Goal: Information Seeking & Learning: Learn about a topic

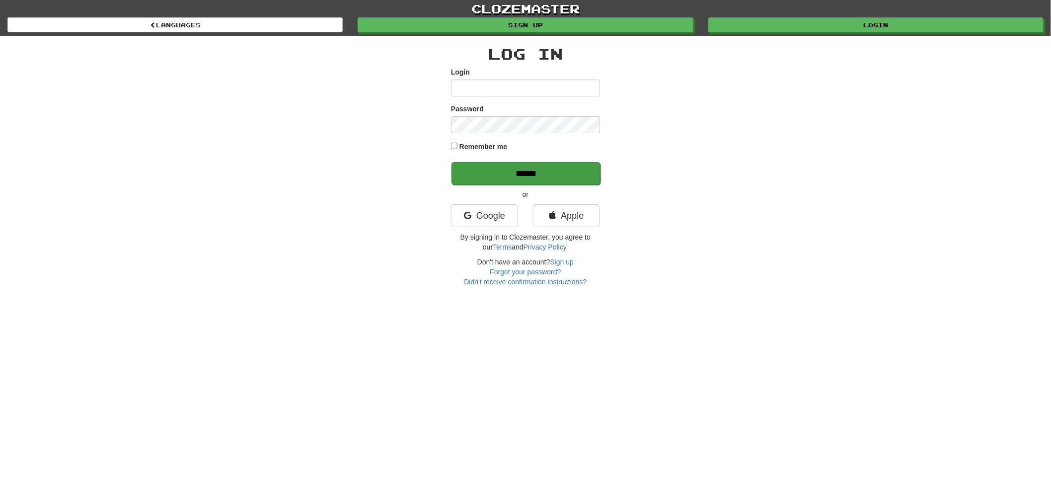
type input "******"
click at [508, 165] on input "******" at bounding box center [525, 173] width 149 height 23
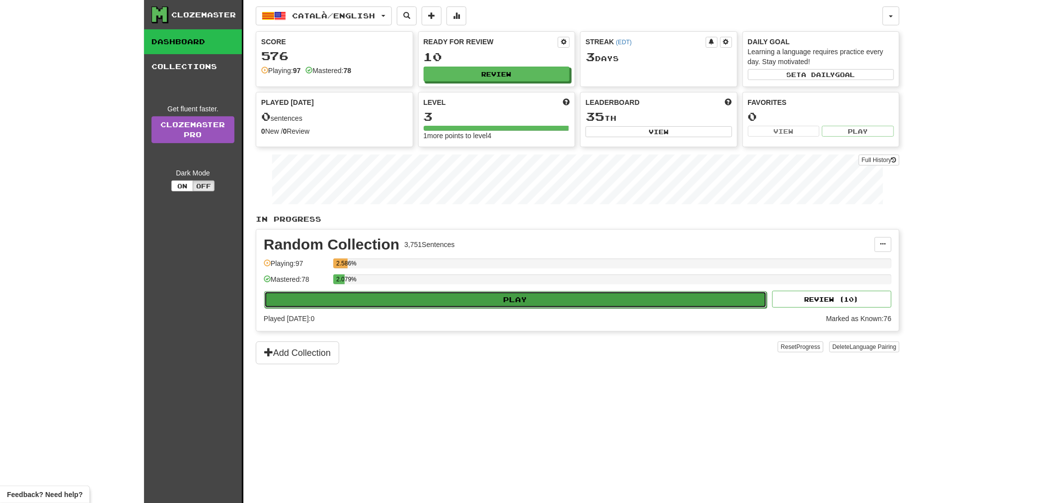
click at [472, 303] on button "Play" at bounding box center [515, 299] width 503 height 17
select select "**"
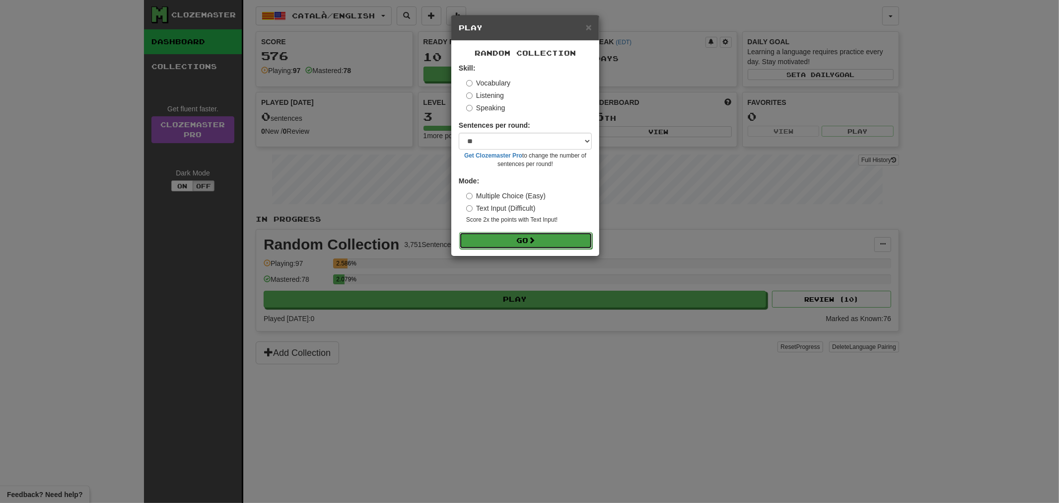
click at [577, 235] on button "Go" at bounding box center [525, 240] width 133 height 17
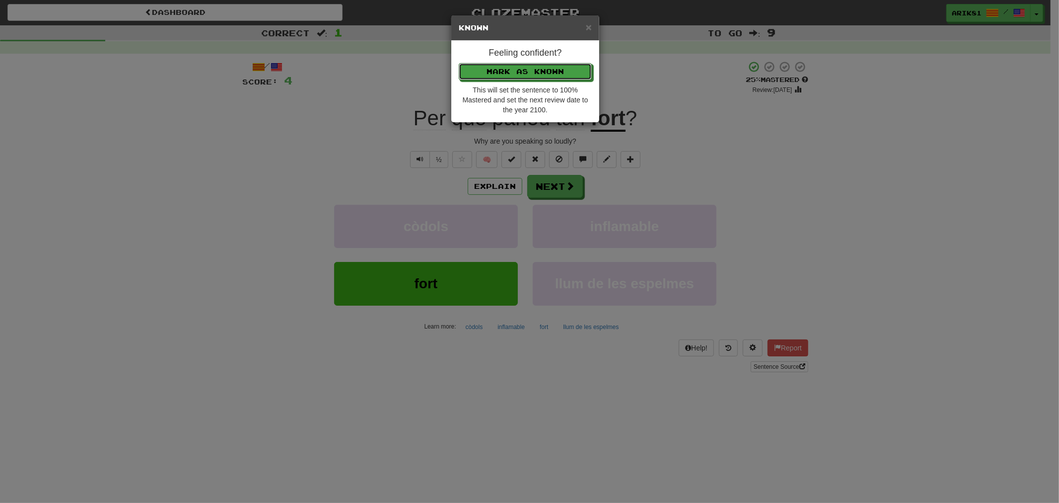
click at [459, 63] on button "Mark as Known" at bounding box center [525, 71] width 133 height 17
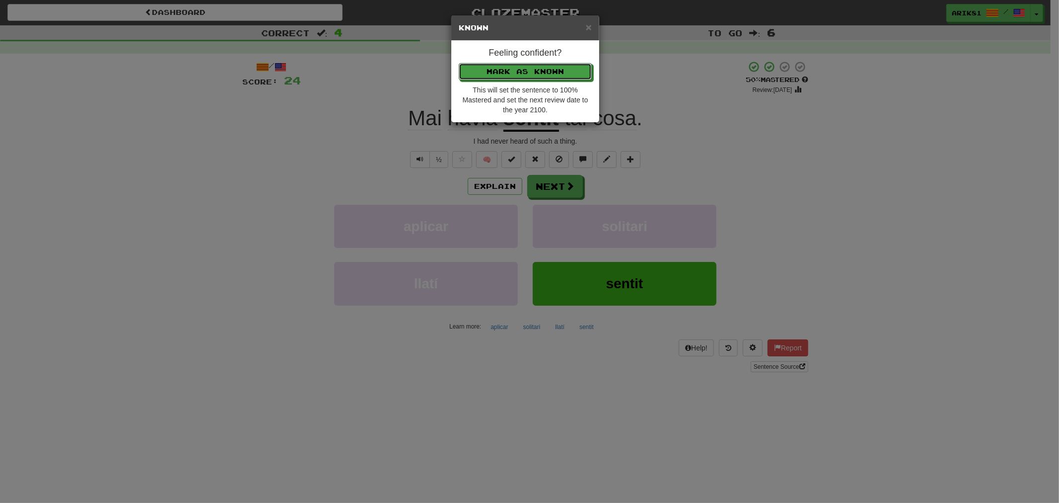
click at [459, 63] on button "Mark as Known" at bounding box center [525, 71] width 133 height 17
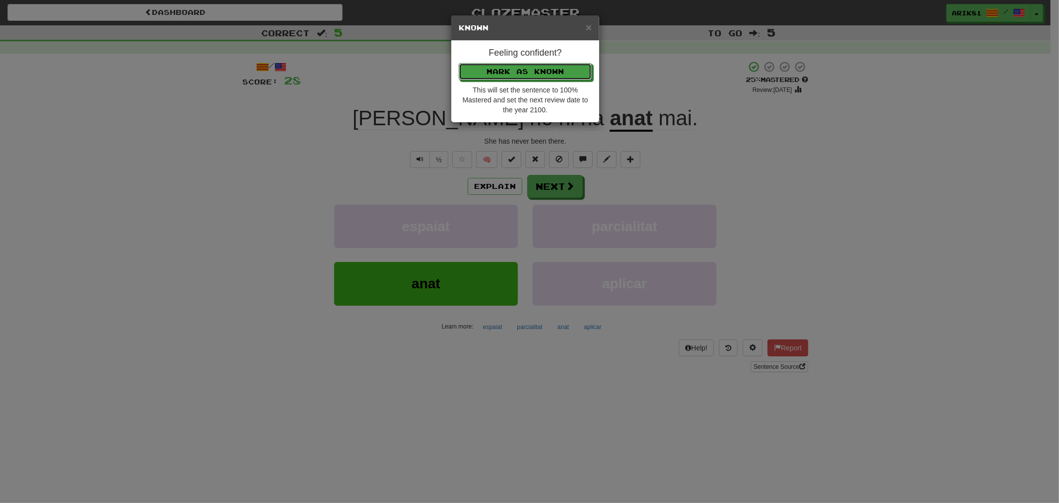
click at [459, 63] on button "Mark as Known" at bounding box center [525, 71] width 133 height 17
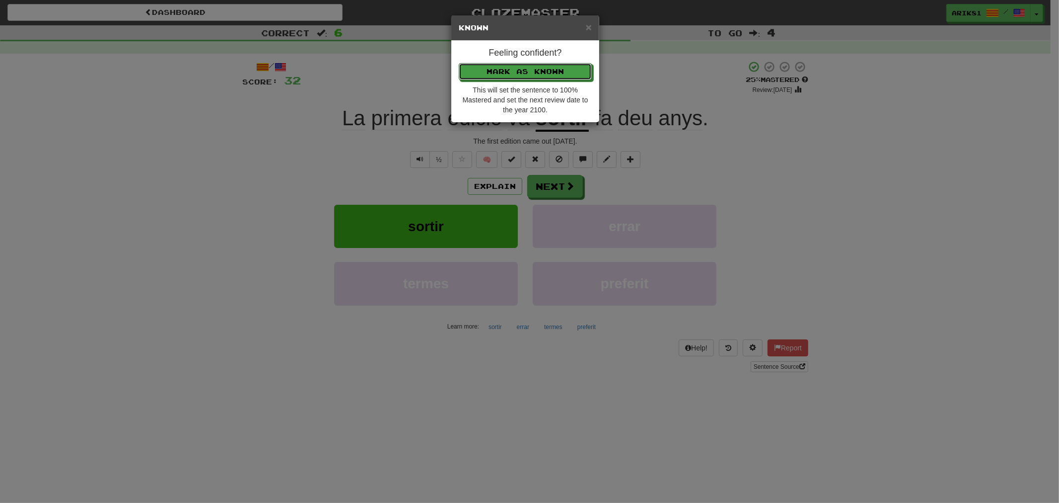
click at [459, 63] on button "Mark as Known" at bounding box center [525, 71] width 133 height 17
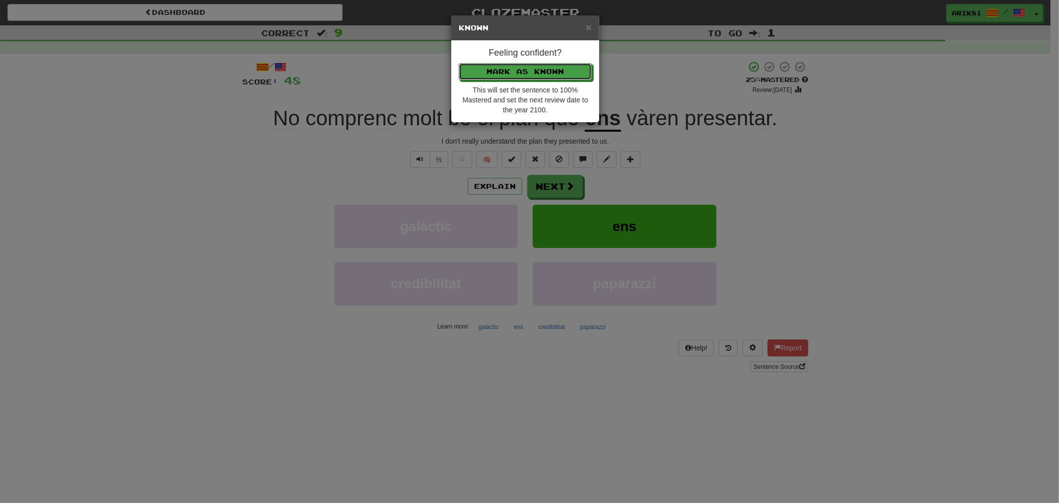
click at [459, 63] on button "Mark as Known" at bounding box center [525, 71] width 133 height 17
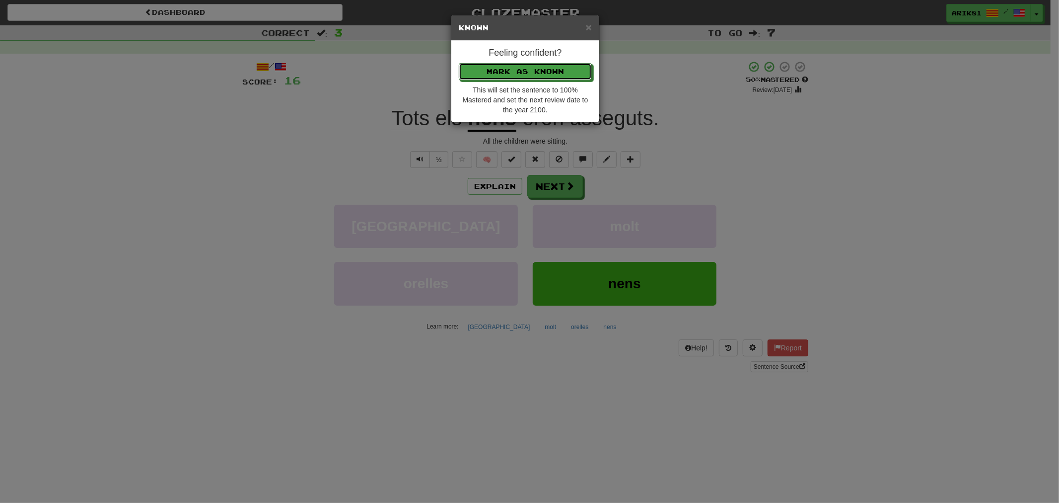
click at [459, 63] on button "Mark as Known" at bounding box center [525, 71] width 133 height 17
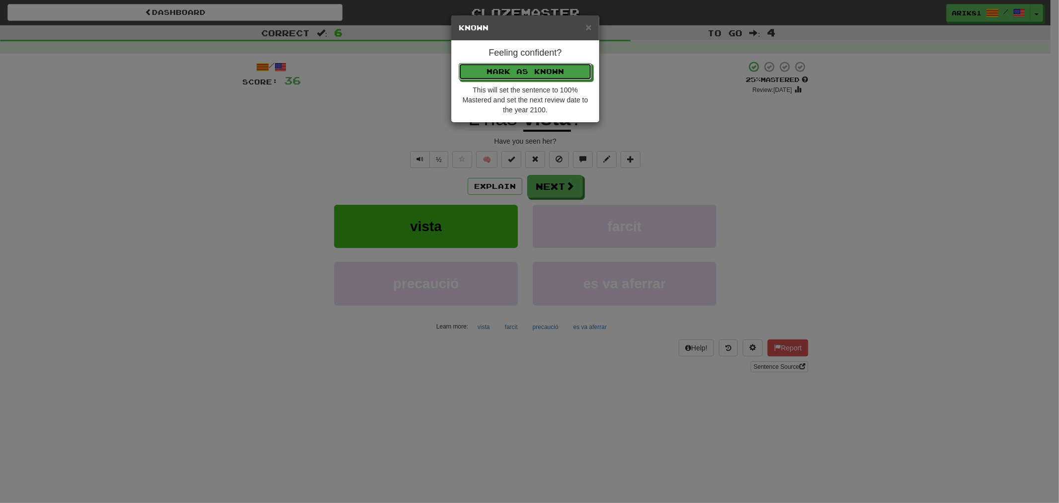
click at [459, 63] on button "Mark as Known" at bounding box center [525, 71] width 133 height 17
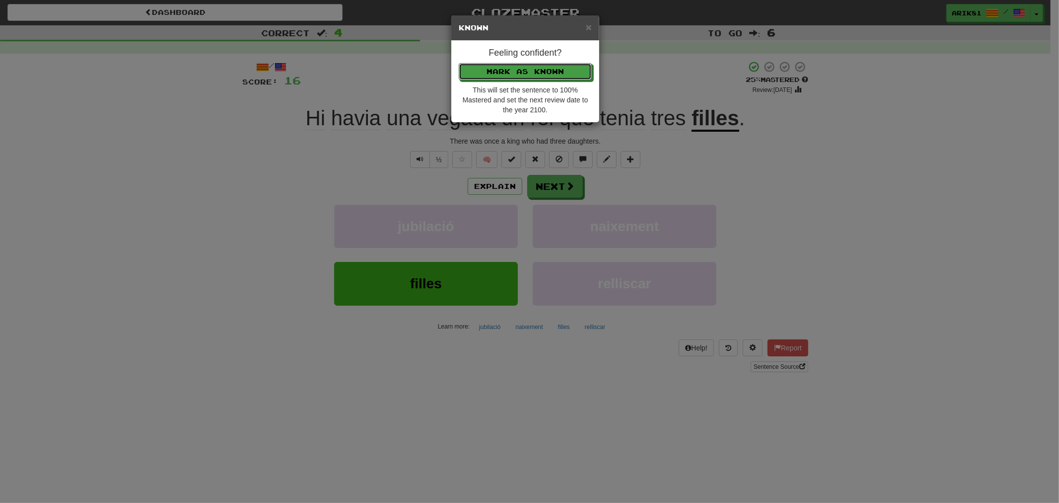
click at [459, 63] on button "Mark as Known" at bounding box center [525, 71] width 133 height 17
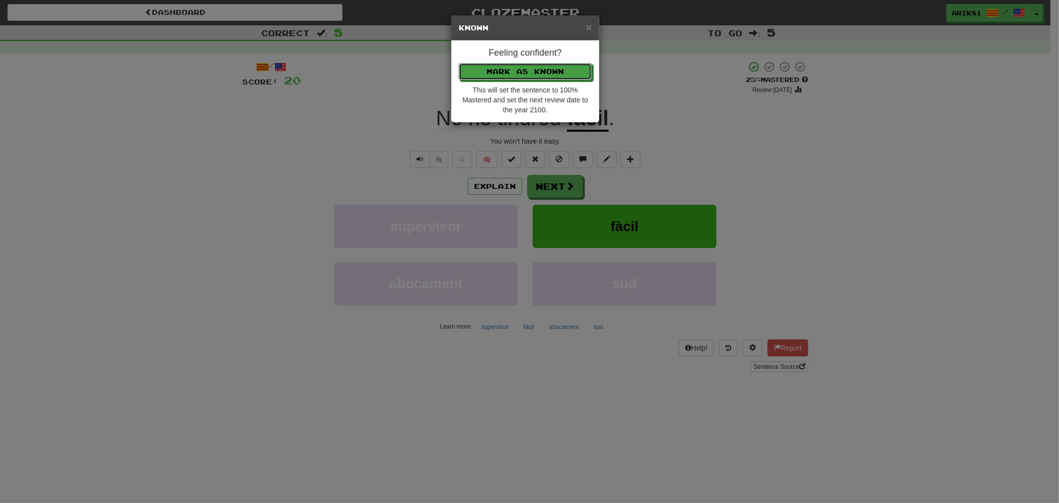
click at [459, 63] on button "Mark as Known" at bounding box center [525, 71] width 133 height 17
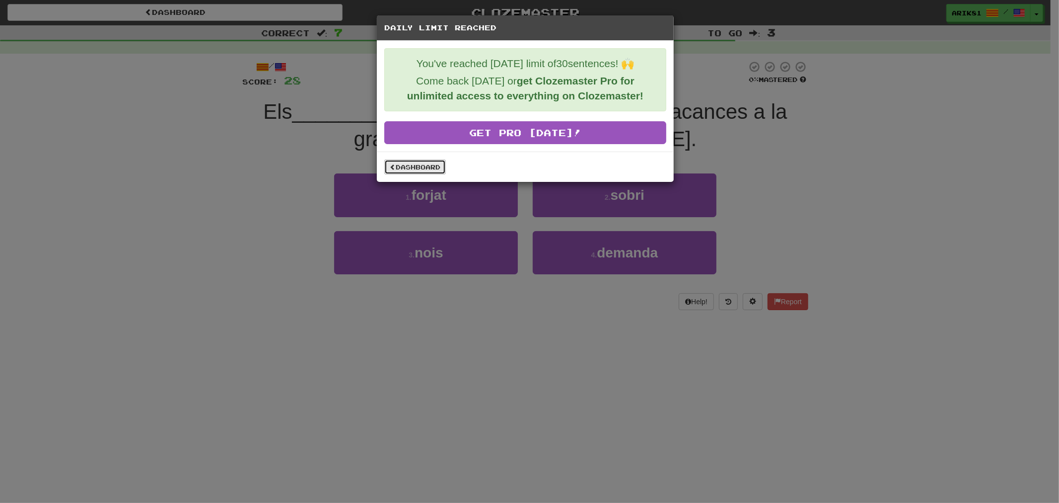
click at [438, 162] on link "Dashboard" at bounding box center [415, 166] width 62 height 15
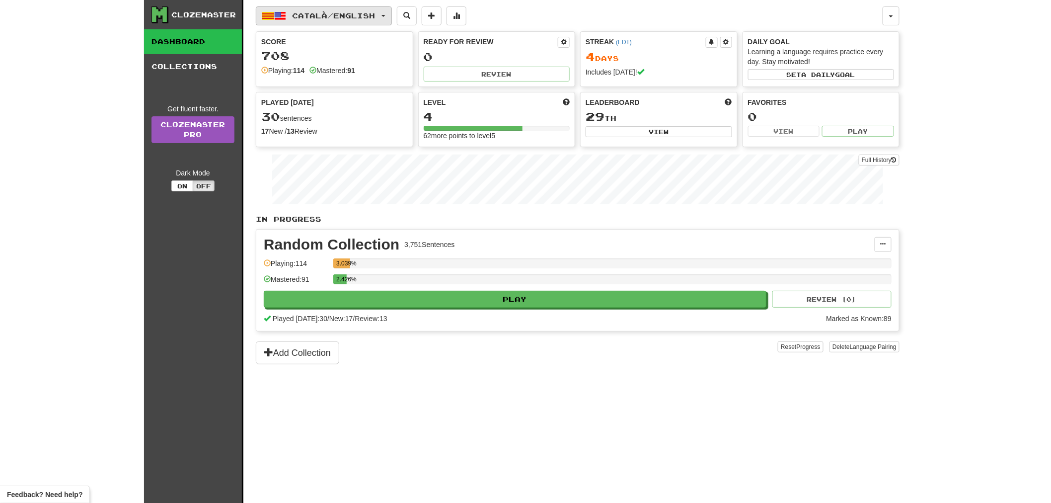
click at [335, 22] on button "Català / English" at bounding box center [324, 15] width 136 height 19
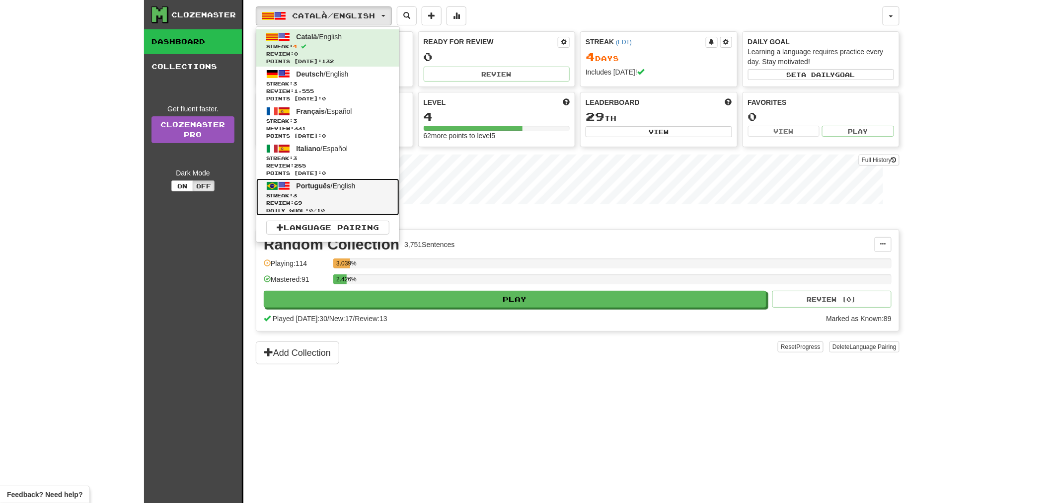
click at [331, 194] on span "Streak: 3" at bounding box center [327, 195] width 123 height 7
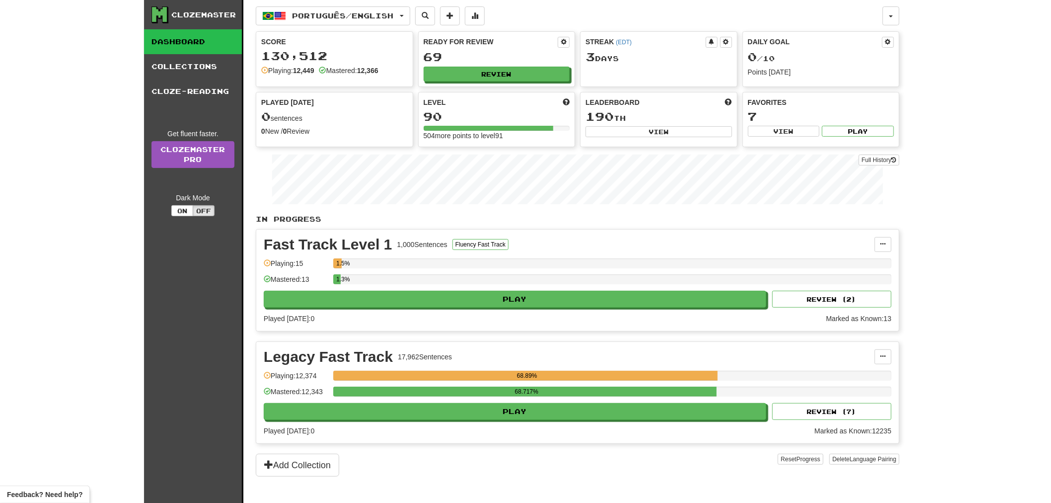
click at [515, 424] on div "Legacy Fast Track 17,962 Sentences Manage Sentences Unpin from Dashboard Playin…" at bounding box center [577, 392] width 643 height 101
click at [515, 420] on button "Play" at bounding box center [515, 411] width 503 height 17
select select "**"
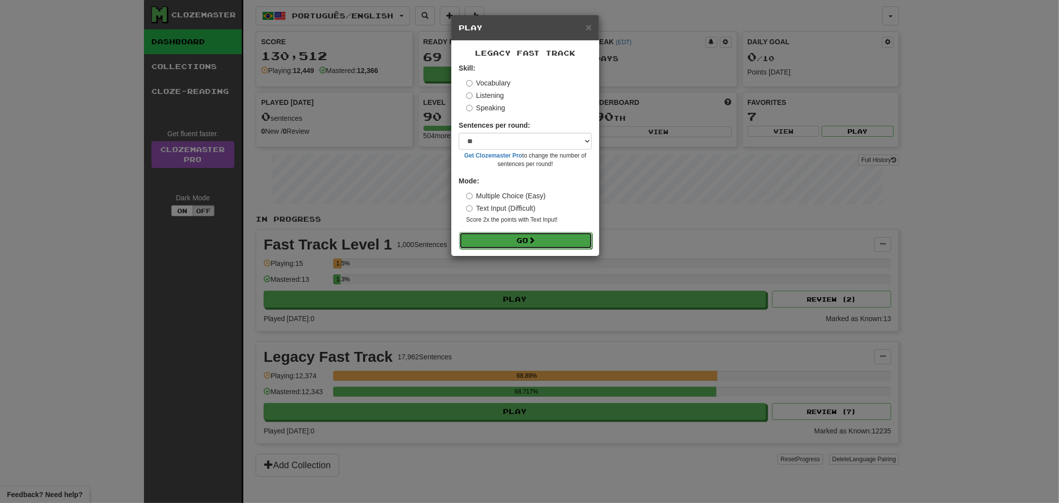
click at [490, 237] on button "Go" at bounding box center [525, 240] width 133 height 17
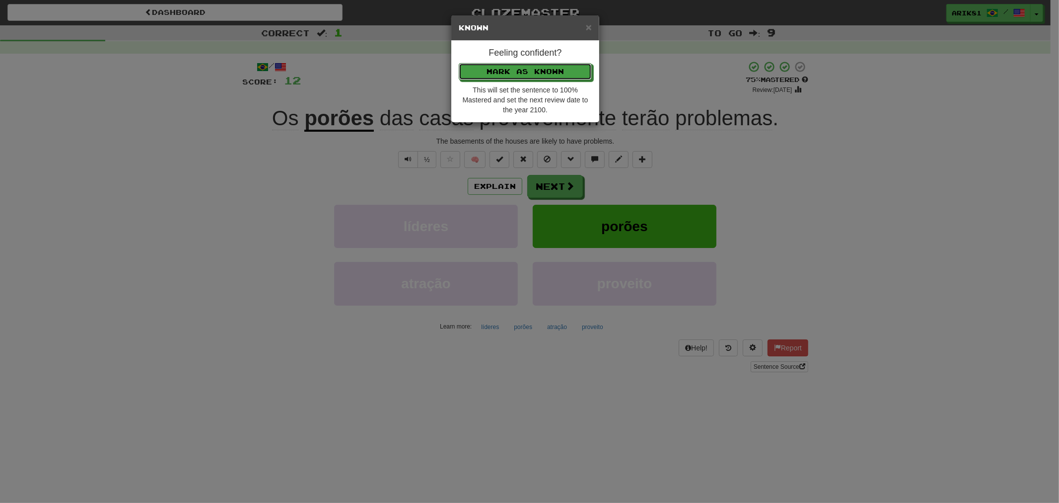
click at [459, 63] on button "Mark as Known" at bounding box center [525, 71] width 133 height 17
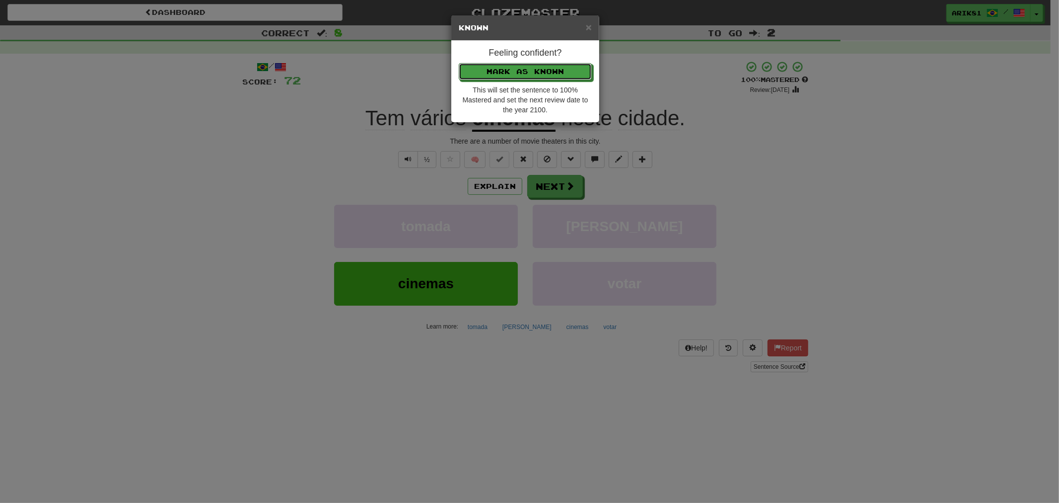
click at [459, 63] on button "Mark as Known" at bounding box center [525, 71] width 133 height 17
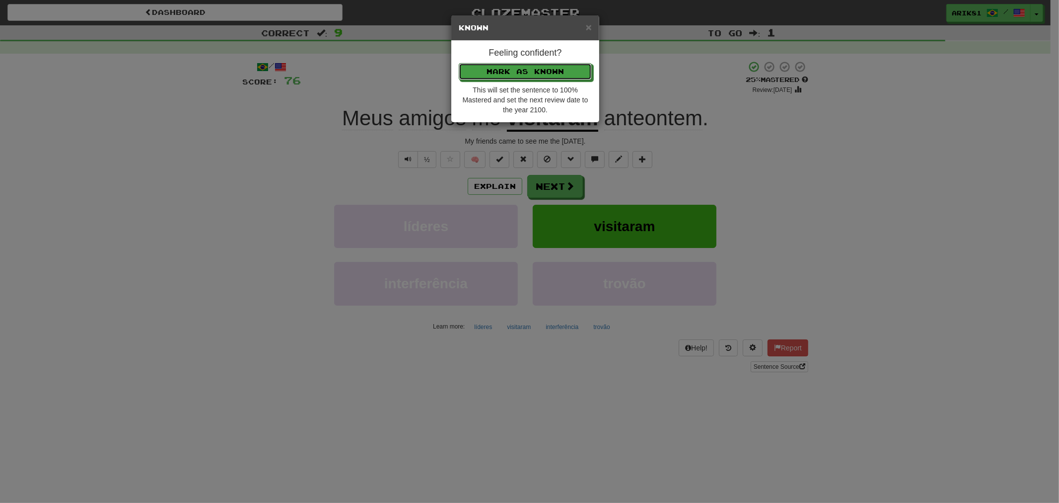
click at [459, 63] on button "Mark as Known" at bounding box center [525, 71] width 133 height 17
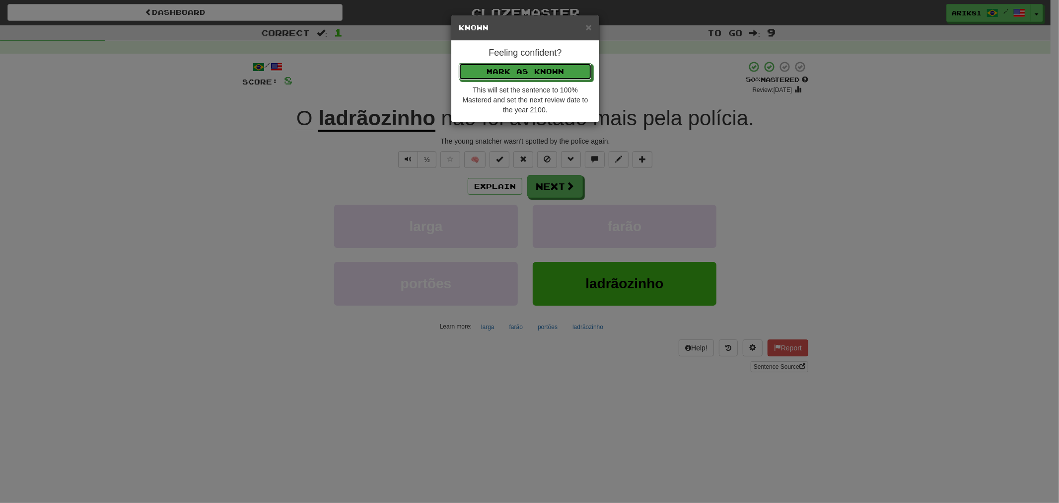
click at [459, 63] on button "Mark as Known" at bounding box center [525, 71] width 133 height 17
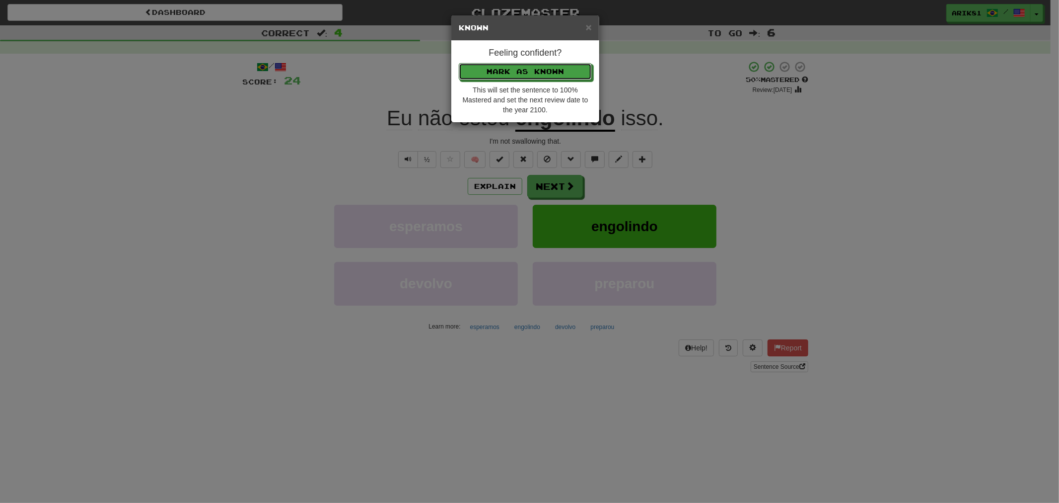
click at [459, 63] on button "Mark as Known" at bounding box center [525, 71] width 133 height 17
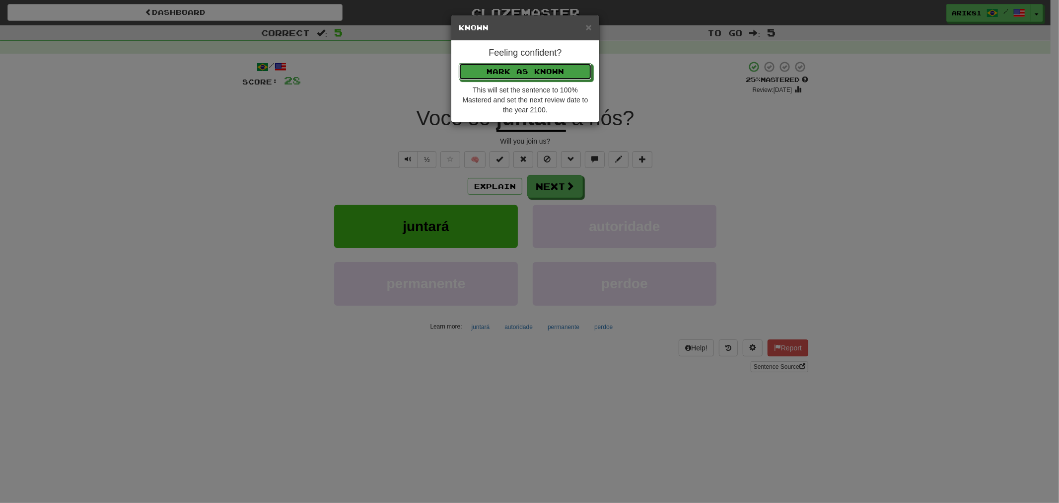
click at [459, 63] on button "Mark as Known" at bounding box center [525, 71] width 133 height 17
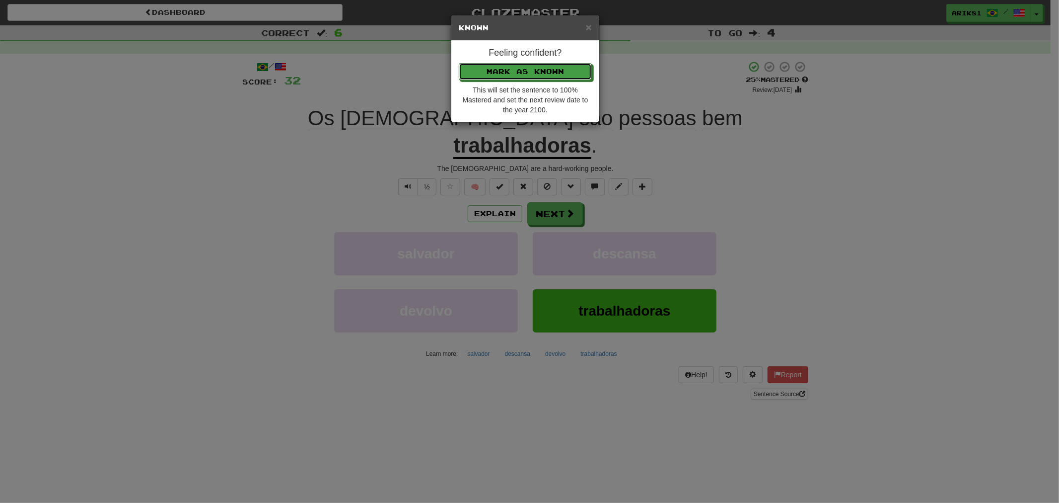
click at [459, 63] on button "Mark as Known" at bounding box center [525, 71] width 133 height 17
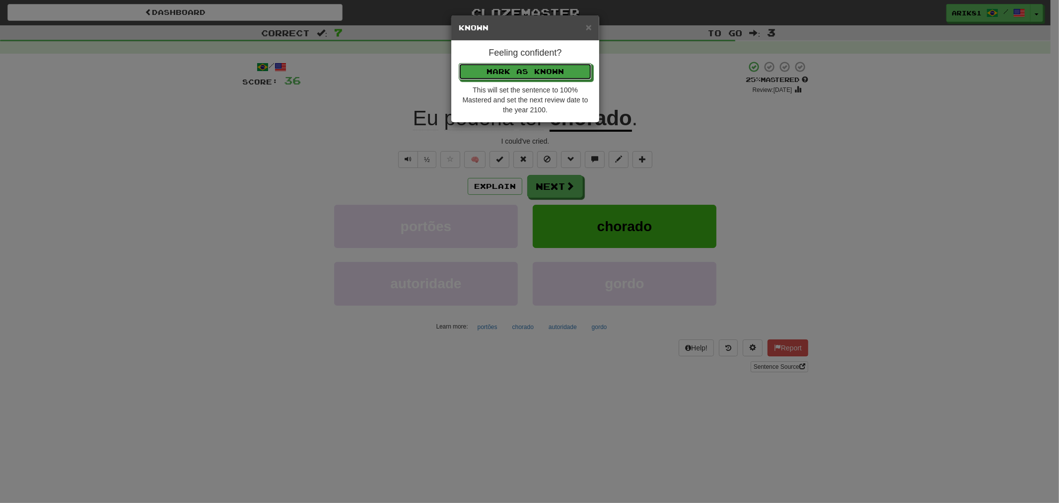
click at [459, 63] on button "Mark as Known" at bounding box center [525, 71] width 133 height 17
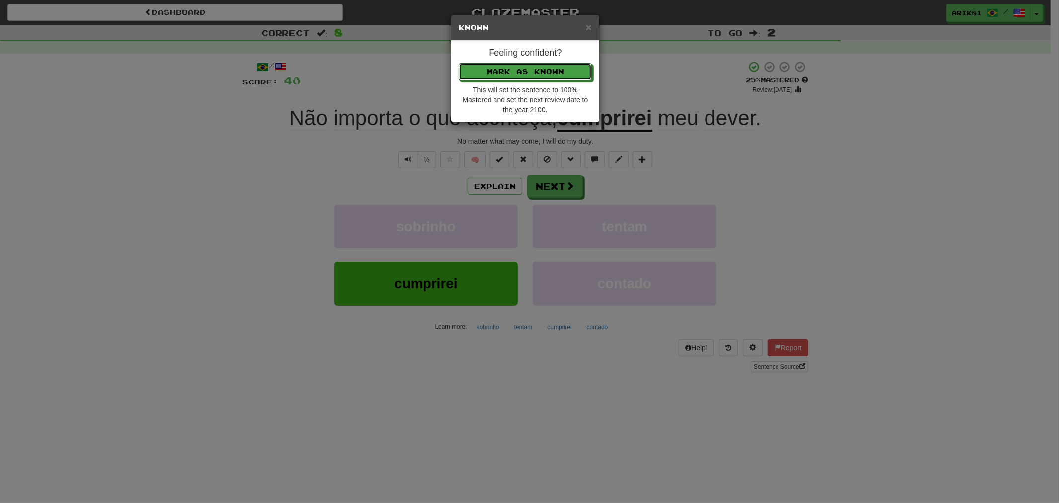
click at [459, 63] on button "Mark as Known" at bounding box center [525, 71] width 133 height 17
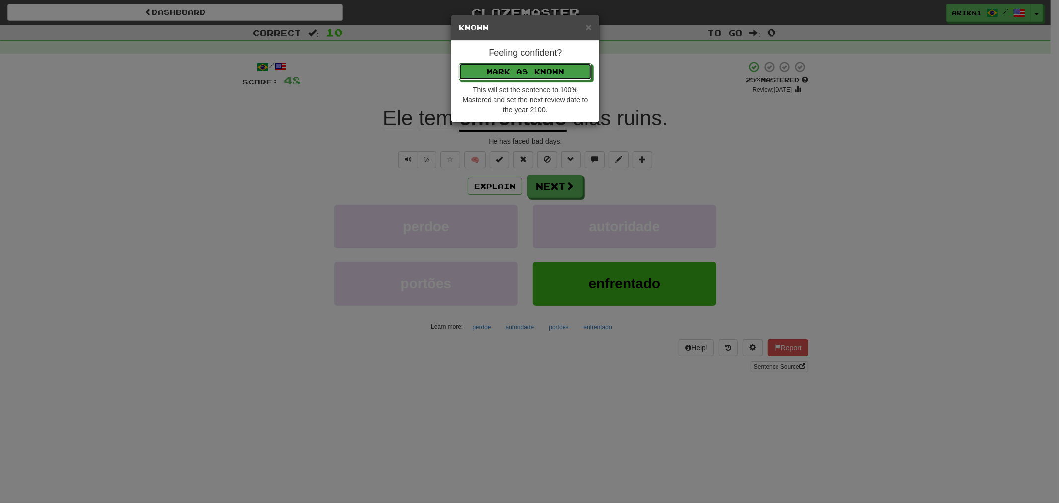
click at [459, 63] on button "Mark as Known" at bounding box center [525, 71] width 133 height 17
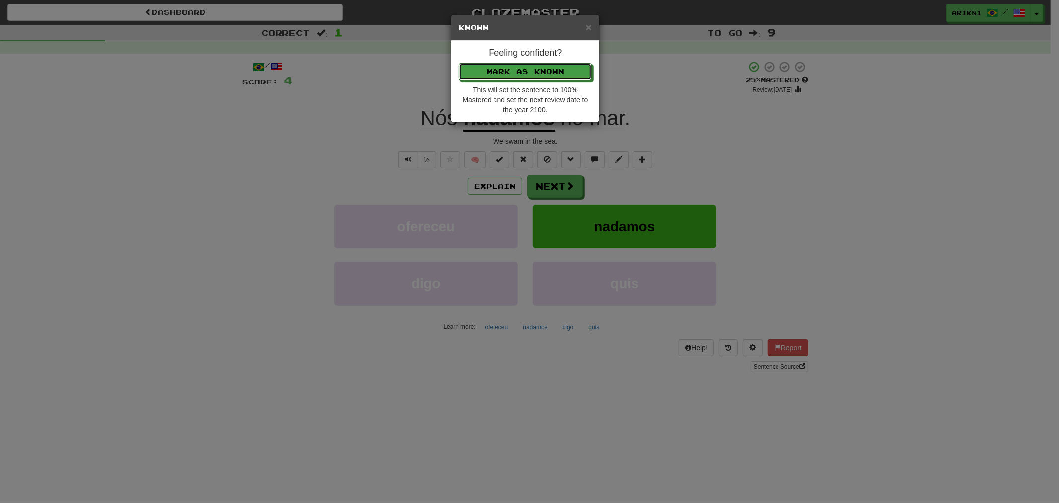
click at [459, 63] on button "Mark as Known" at bounding box center [525, 71] width 133 height 17
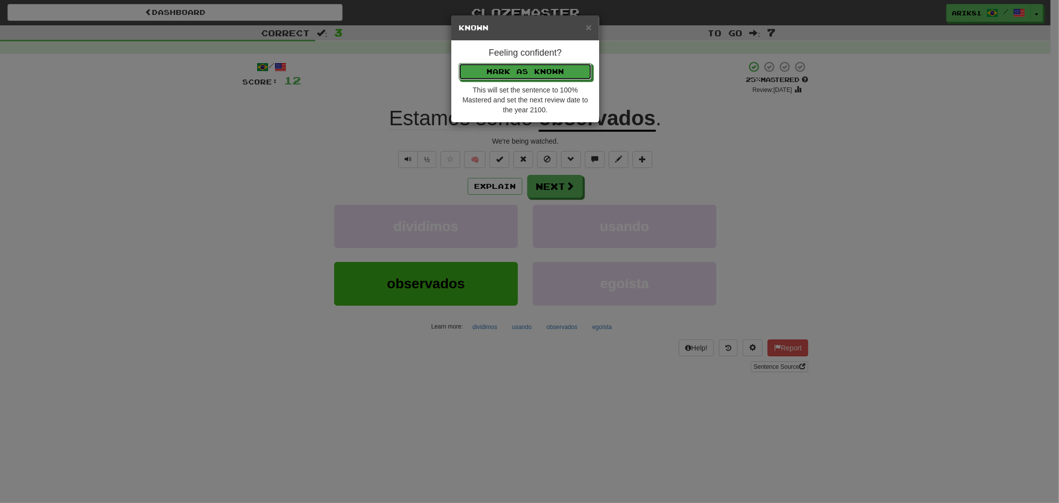
click at [459, 63] on button "Mark as Known" at bounding box center [525, 71] width 133 height 17
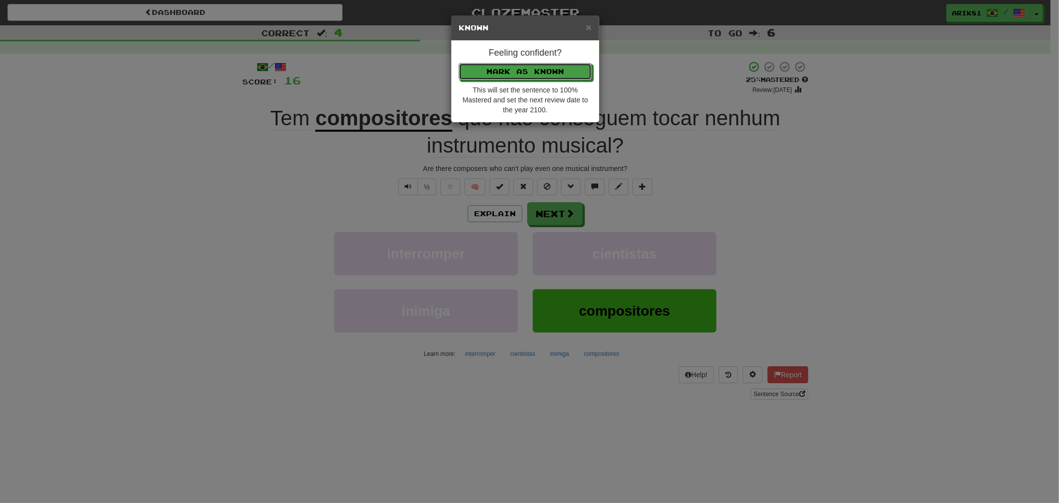
click at [459, 63] on button "Mark as Known" at bounding box center [525, 71] width 133 height 17
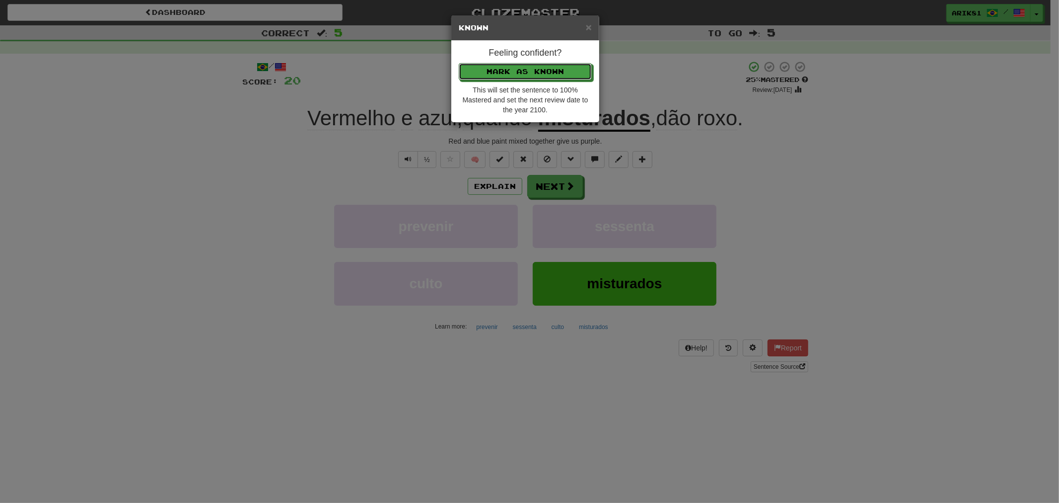
click at [459, 63] on button "Mark as Known" at bounding box center [525, 71] width 133 height 17
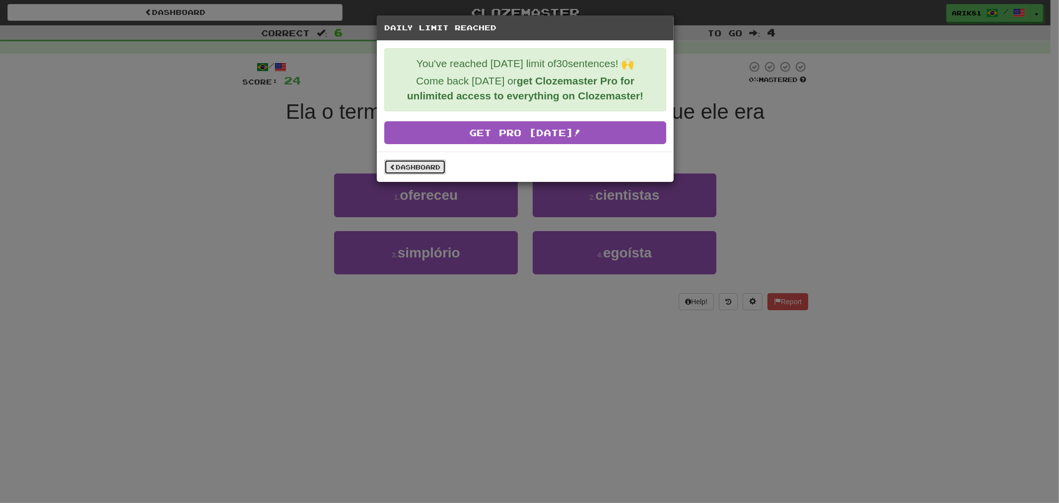
click at [419, 163] on link "Dashboard" at bounding box center [415, 166] width 62 height 15
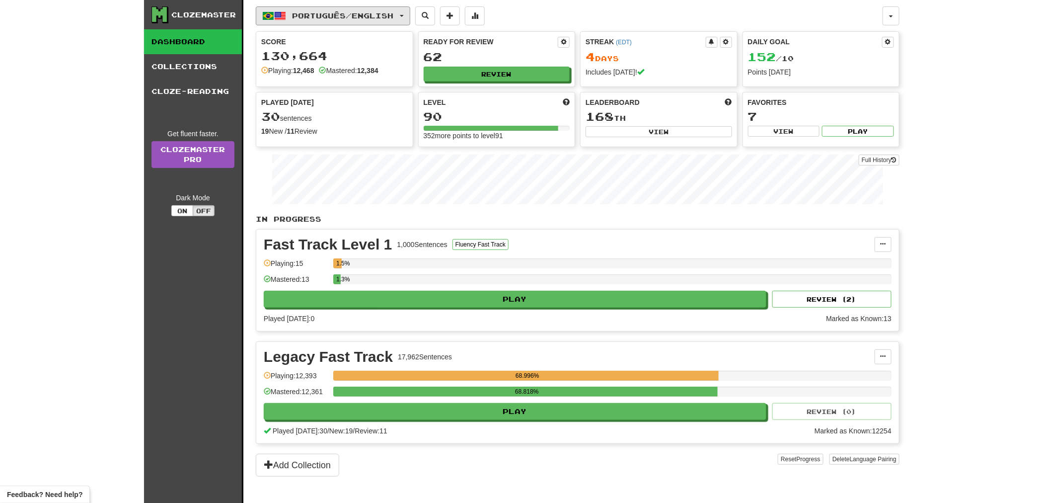
click at [363, 23] on button "Português / English" at bounding box center [333, 15] width 154 height 19
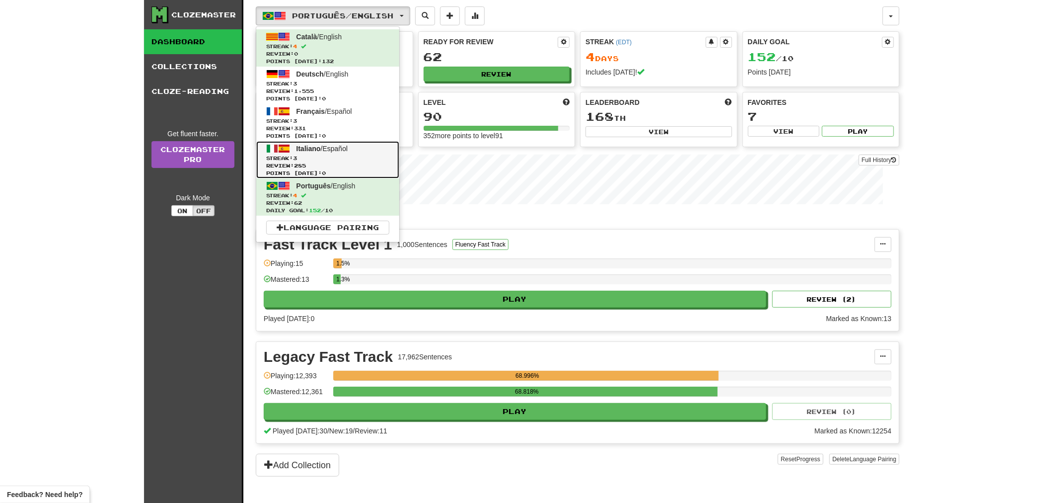
click at [328, 160] on span "Streak: 3" at bounding box center [327, 157] width 123 height 7
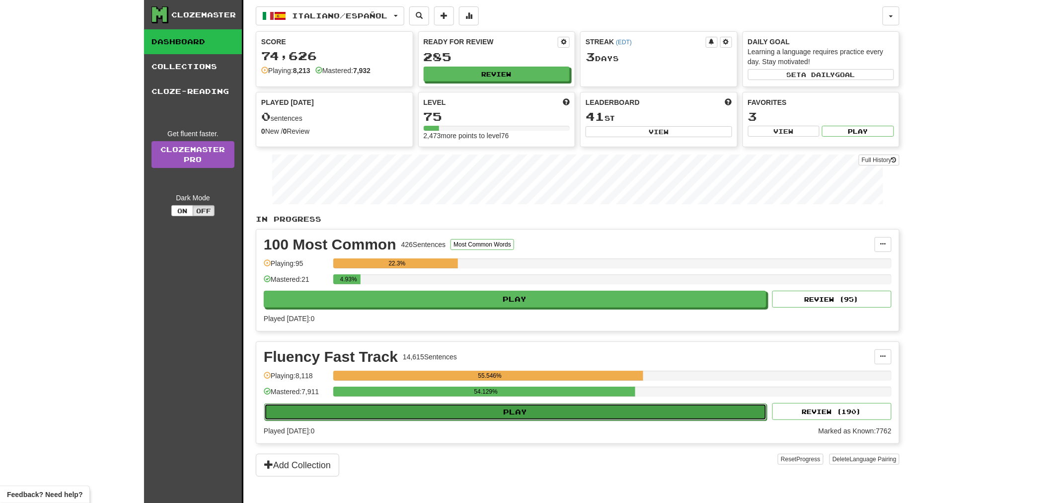
click at [581, 409] on button "Play" at bounding box center [515, 411] width 503 height 17
select select "**"
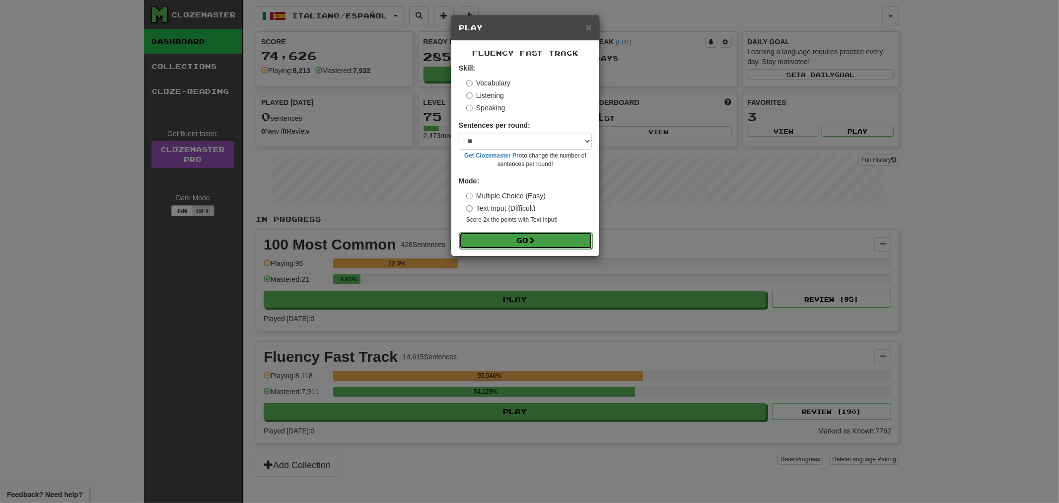
click at [577, 244] on button "Go" at bounding box center [525, 240] width 133 height 17
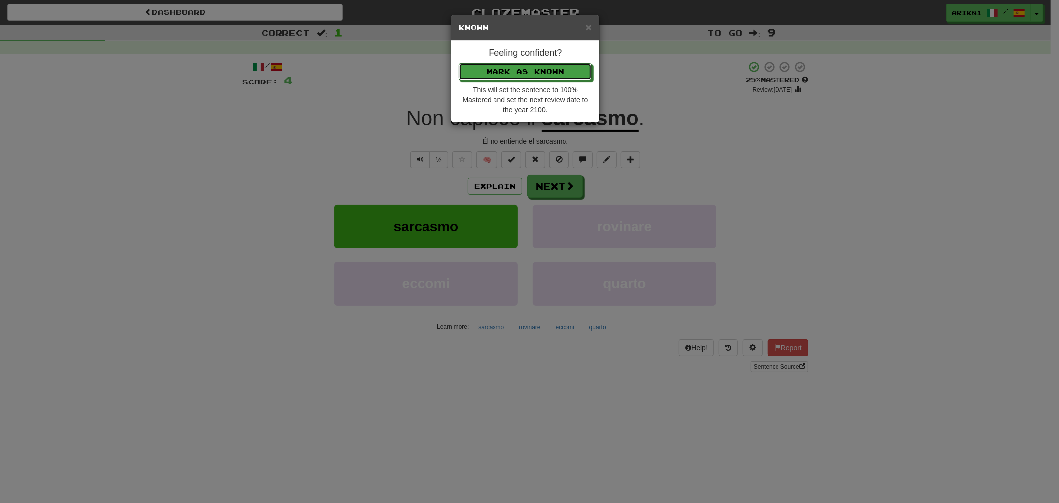
click at [459, 63] on button "Mark as Known" at bounding box center [525, 71] width 133 height 17
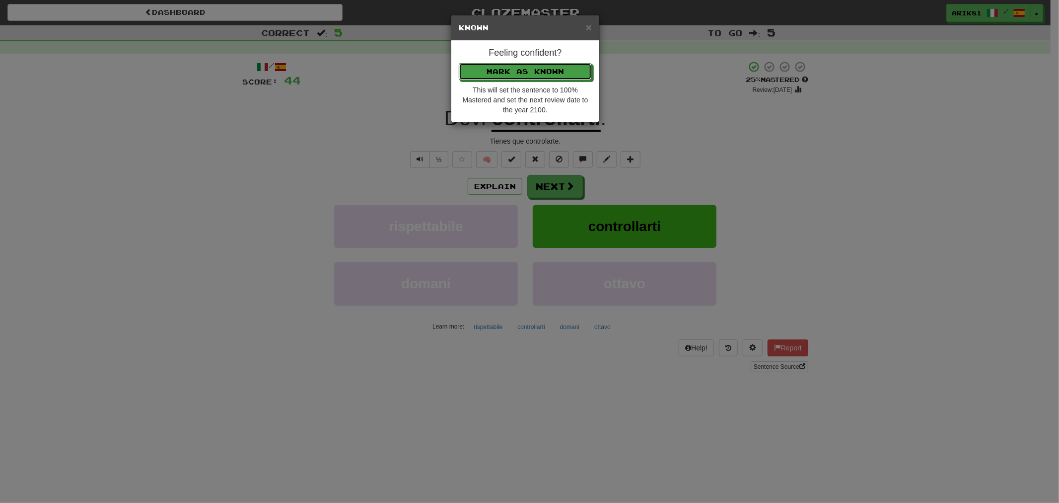
click at [459, 63] on button "Mark as Known" at bounding box center [525, 71] width 133 height 17
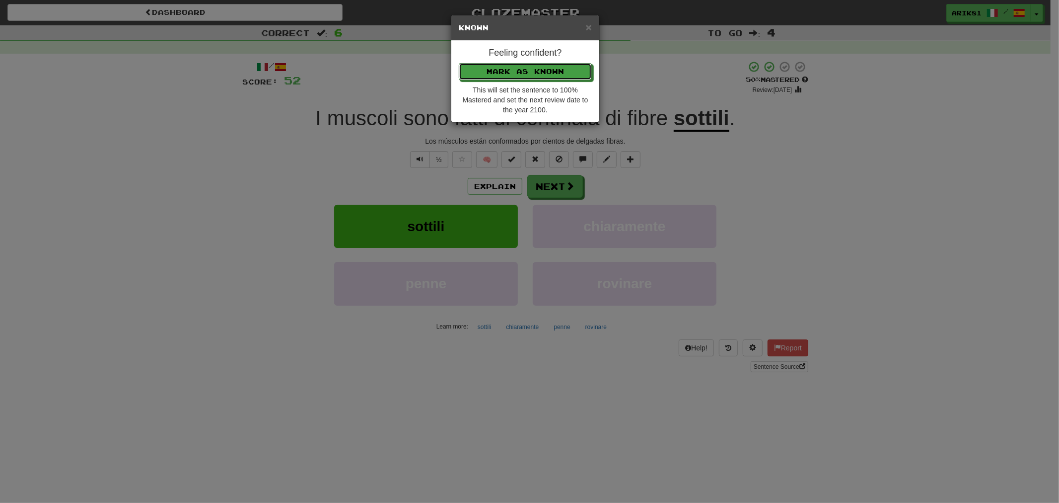
click at [459, 63] on button "Mark as Known" at bounding box center [525, 71] width 133 height 17
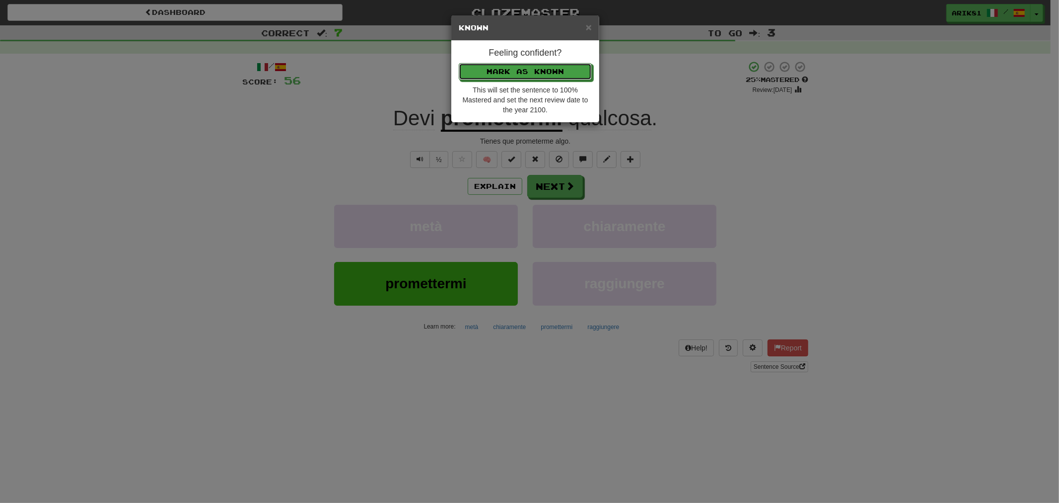
click at [459, 63] on button "Mark as Known" at bounding box center [525, 71] width 133 height 17
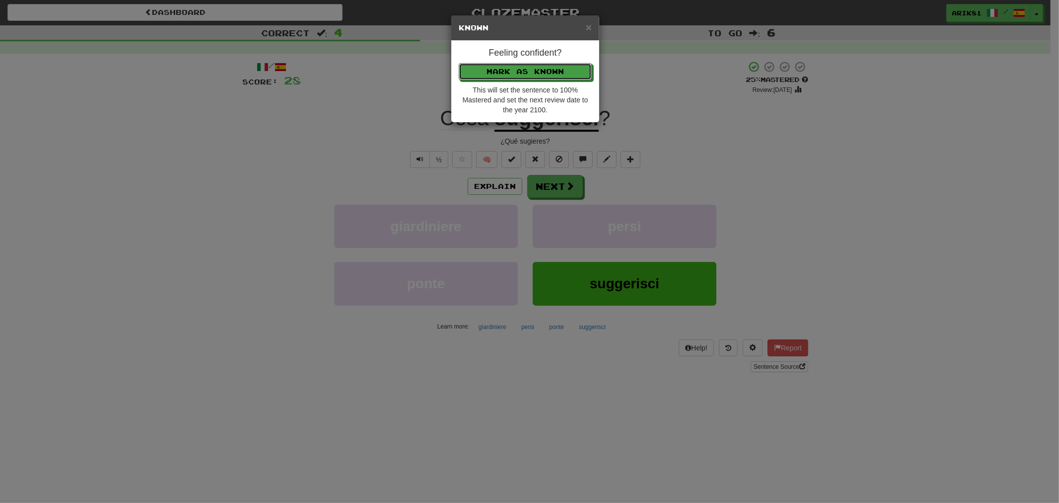
click at [459, 63] on button "Mark as Known" at bounding box center [525, 71] width 133 height 17
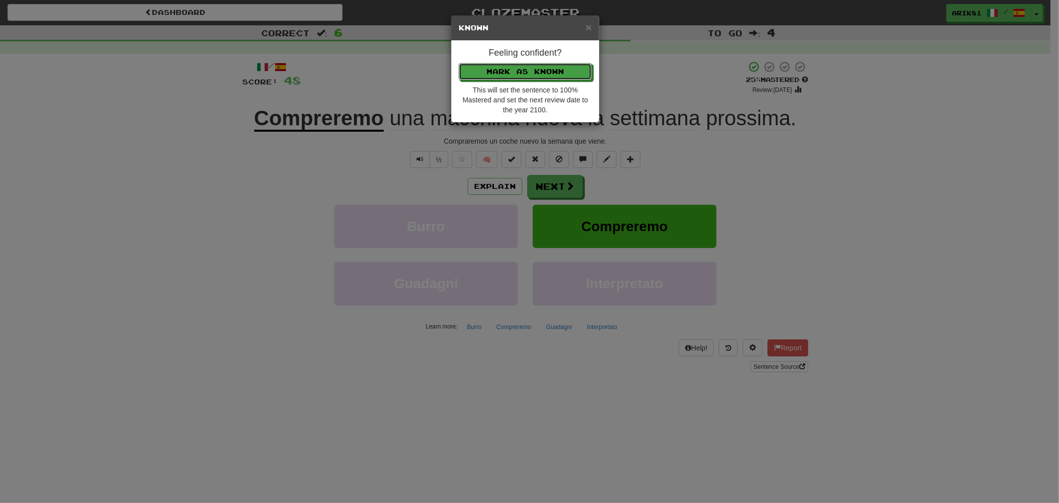
click at [459, 63] on button "Mark as Known" at bounding box center [525, 71] width 133 height 17
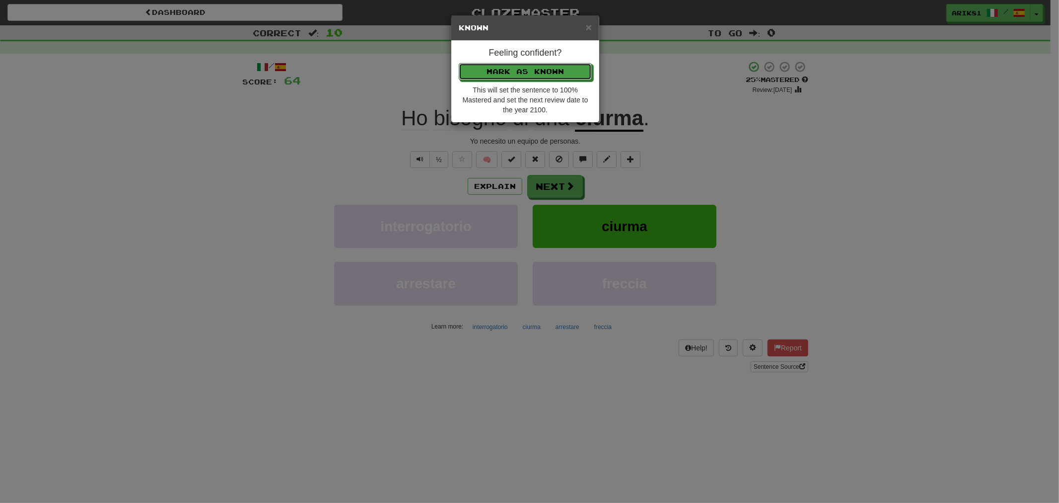
click at [459, 63] on button "Mark as Known" at bounding box center [525, 71] width 133 height 17
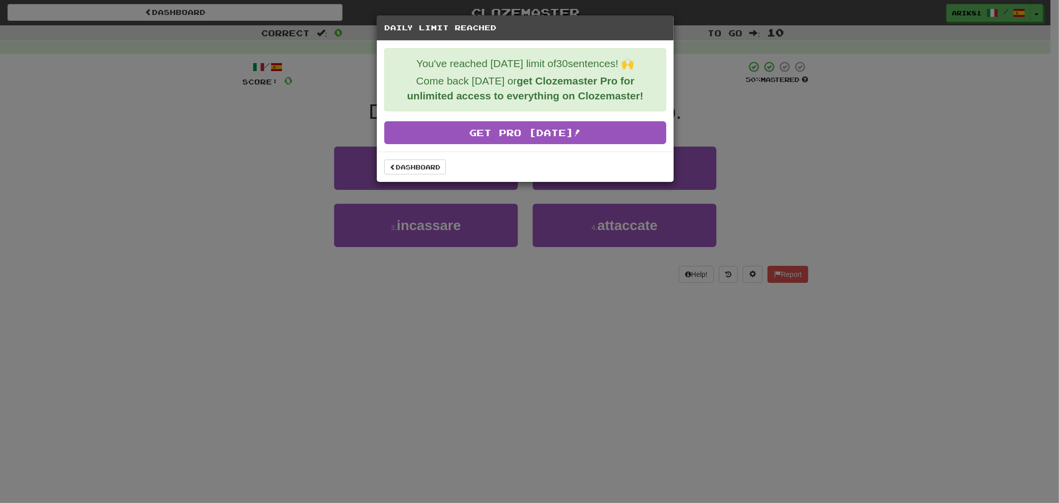
click at [410, 176] on div "Dashboard" at bounding box center [525, 166] width 297 height 30
click at [404, 170] on link "Dashboard" at bounding box center [415, 166] width 62 height 15
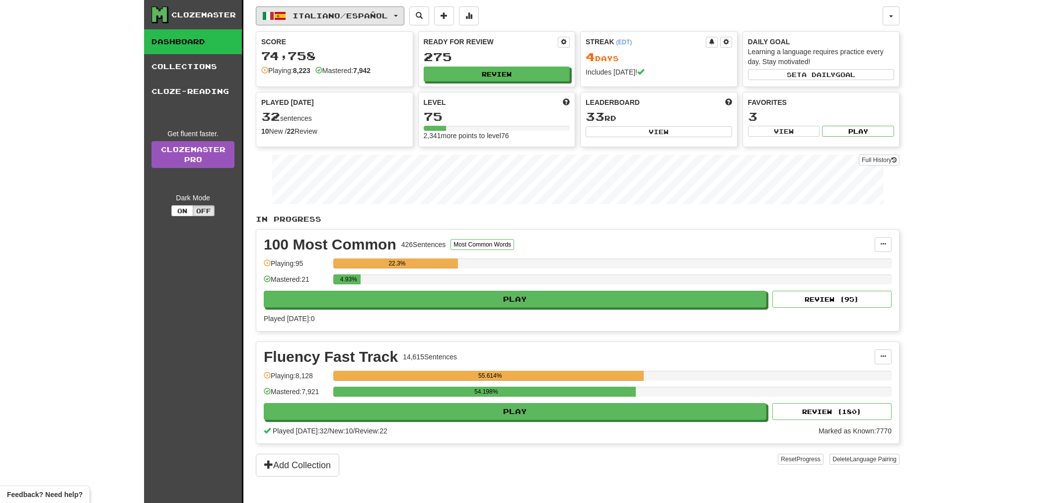
click at [331, 18] on span "Italiano / Español" at bounding box center [340, 15] width 95 height 8
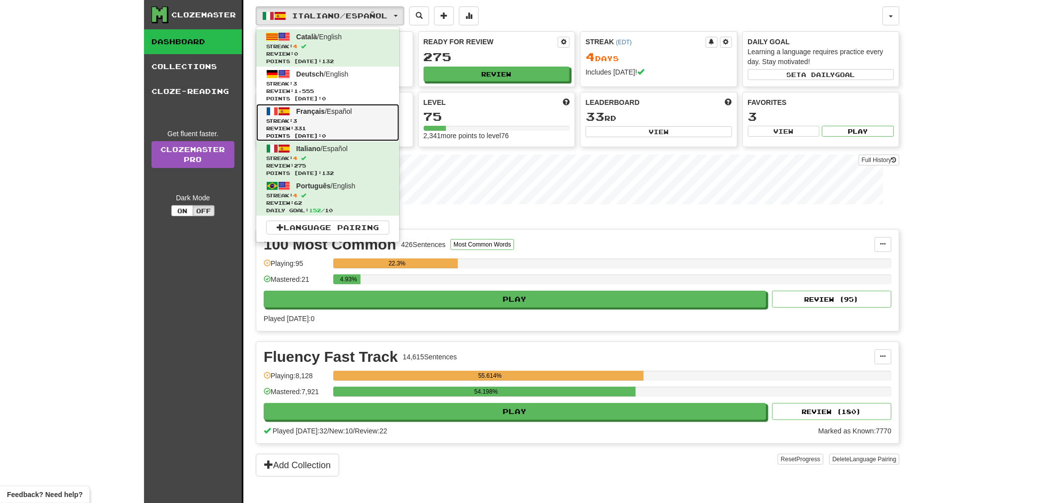
click at [299, 113] on span "Français" at bounding box center [310, 111] width 29 height 8
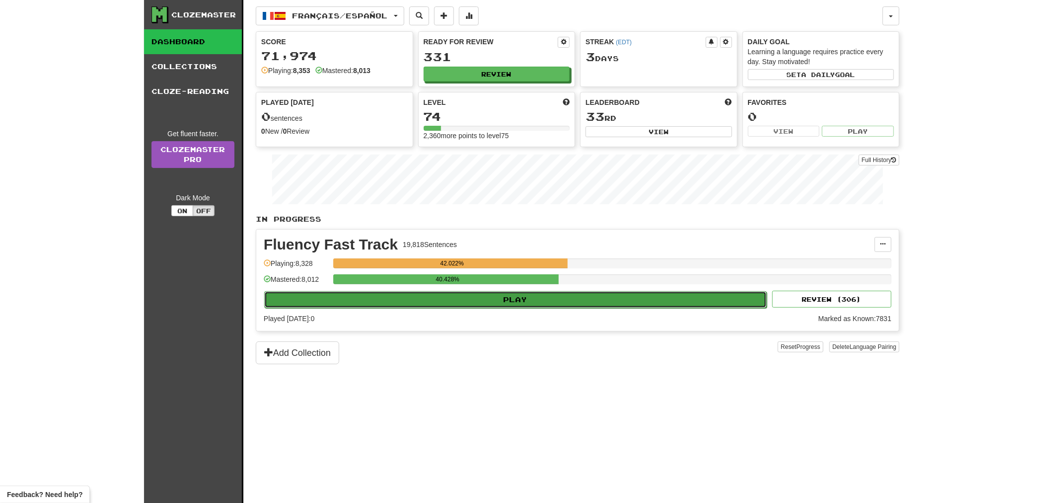
click at [607, 296] on button "Play" at bounding box center [515, 299] width 503 height 17
select select "**"
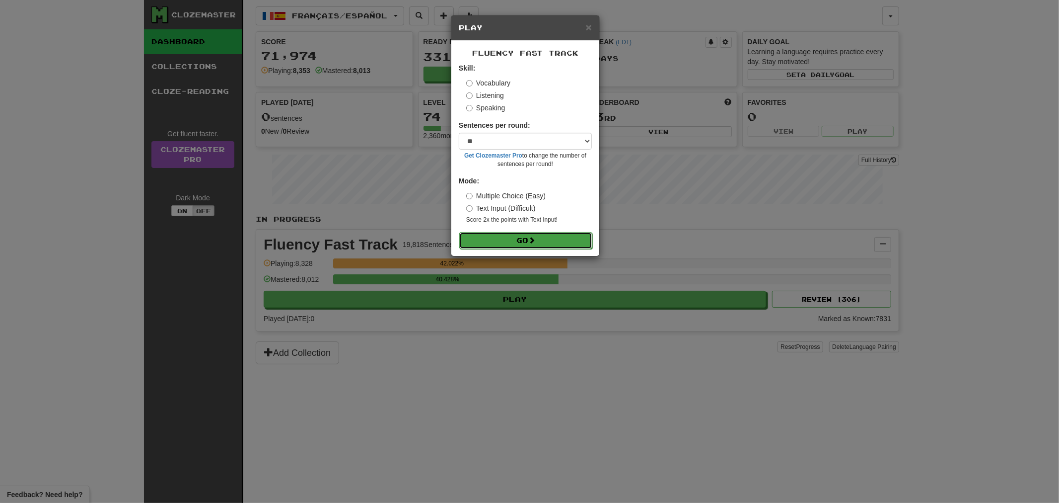
click at [571, 239] on button "Go" at bounding box center [525, 240] width 133 height 17
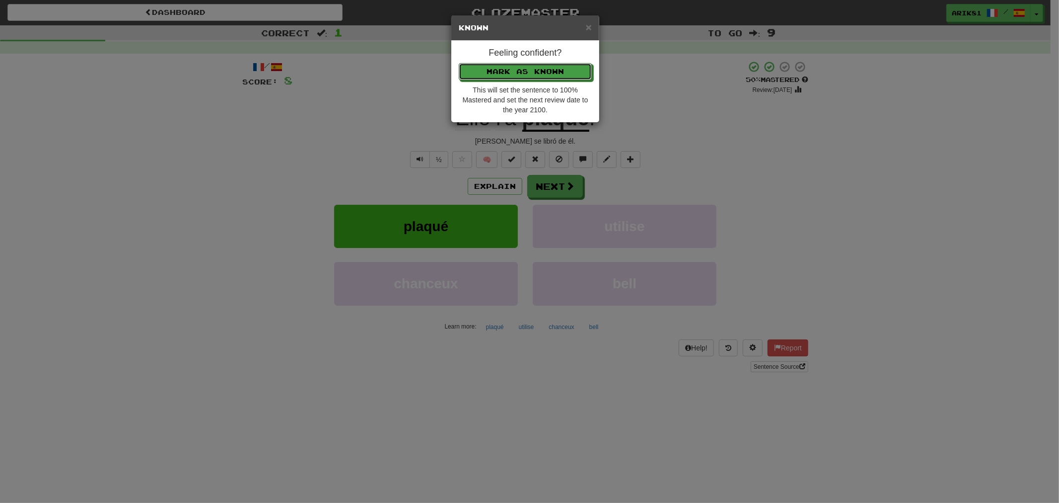
click at [459, 63] on button "Mark as Known" at bounding box center [525, 71] width 133 height 17
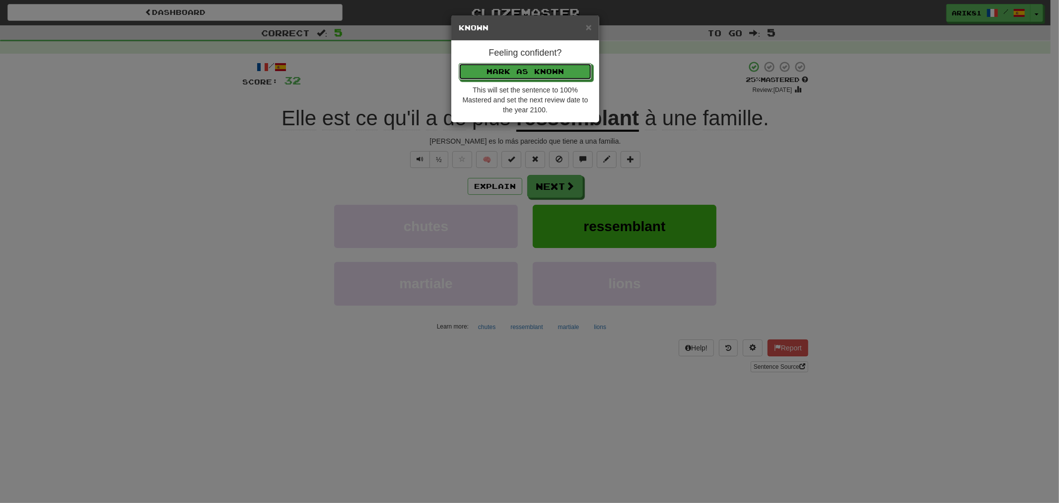
click at [459, 63] on button "Mark as Known" at bounding box center [525, 71] width 133 height 17
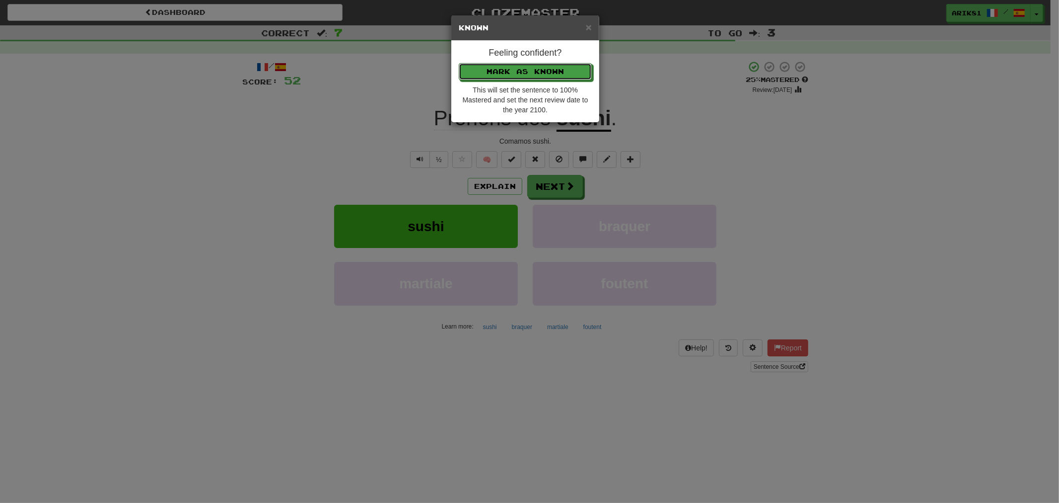
click at [459, 63] on button "Mark as Known" at bounding box center [525, 71] width 133 height 17
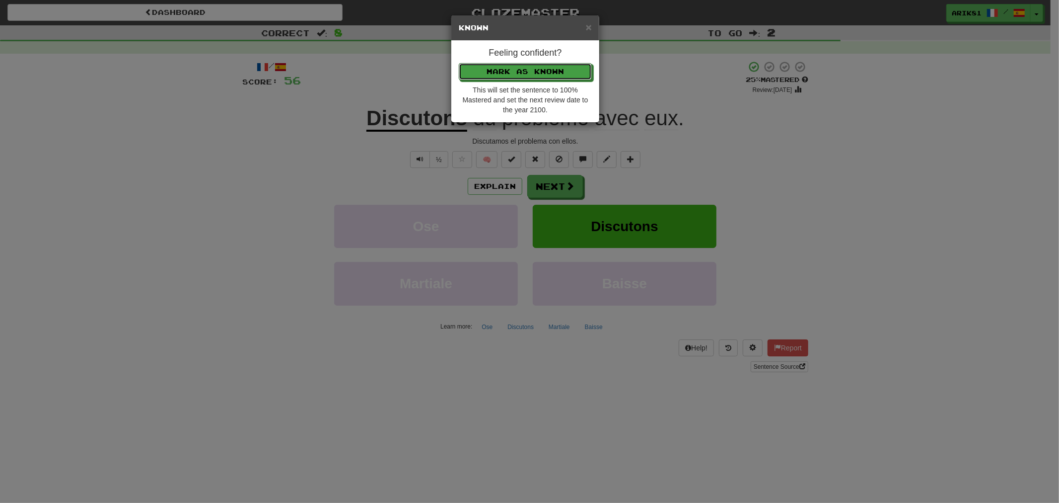
click at [459, 63] on button "Mark as Known" at bounding box center [525, 71] width 133 height 17
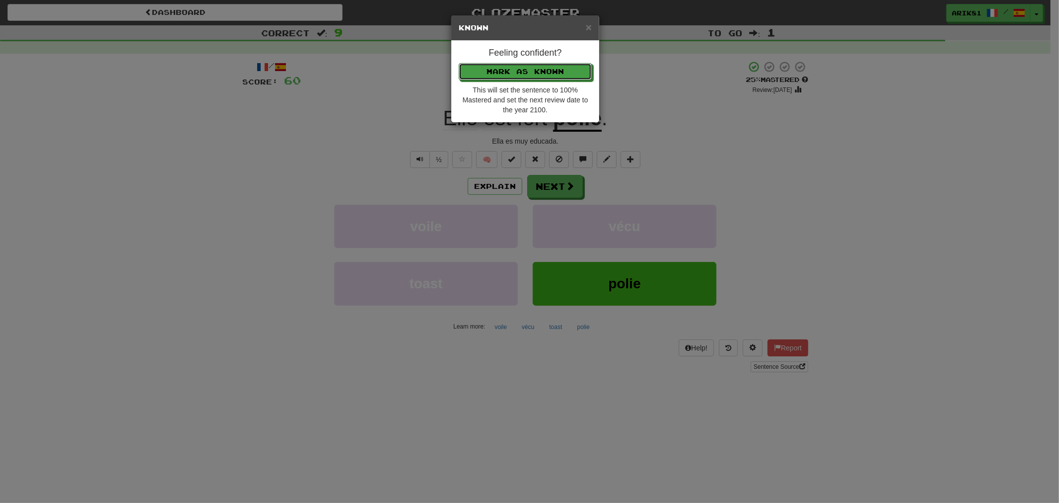
click at [459, 63] on button "Mark as Known" at bounding box center [525, 71] width 133 height 17
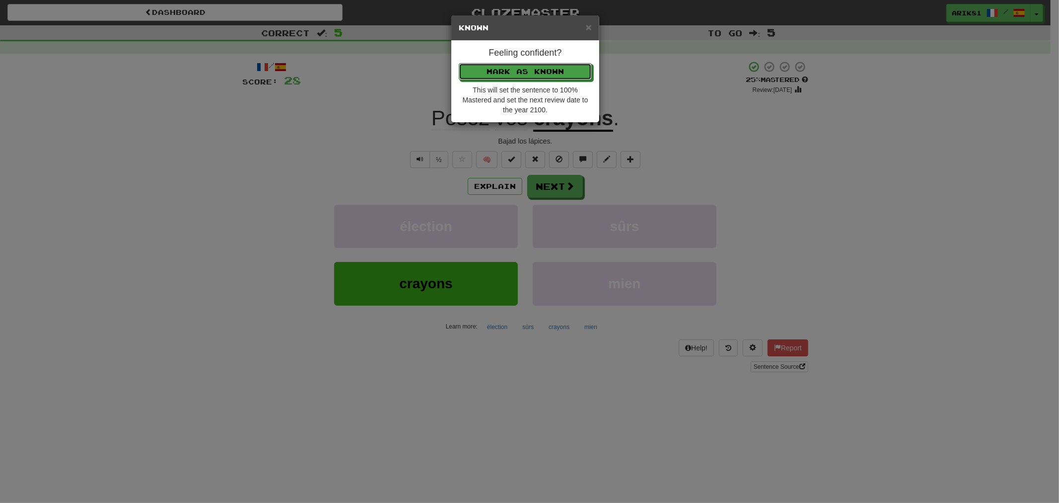
click at [459, 63] on button "Mark as Known" at bounding box center [525, 71] width 133 height 17
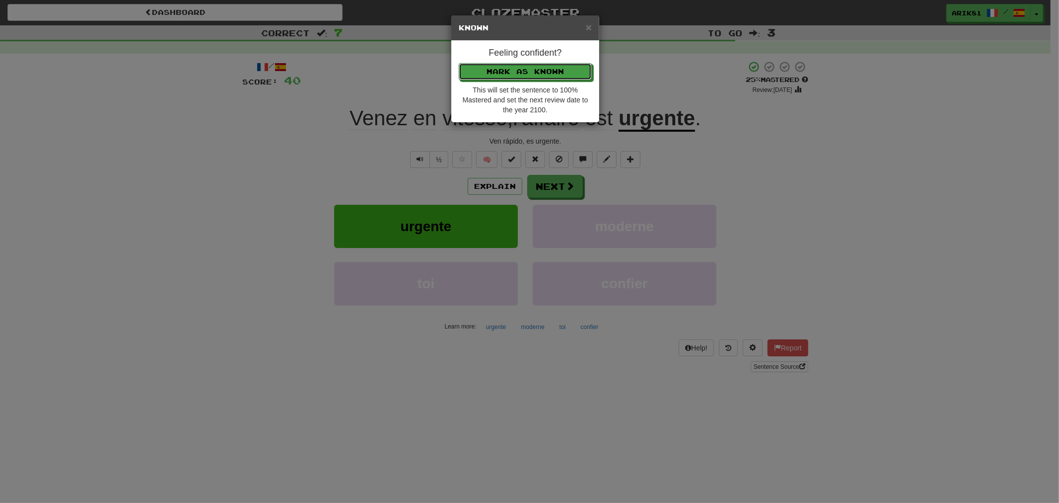
click at [459, 63] on button "Mark as Known" at bounding box center [525, 71] width 133 height 17
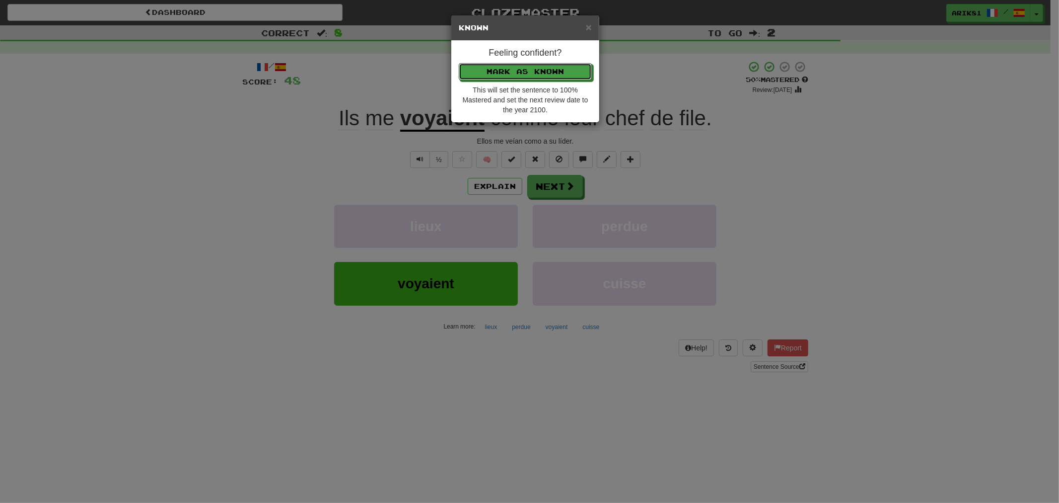
click at [459, 63] on button "Mark as Known" at bounding box center [525, 71] width 133 height 17
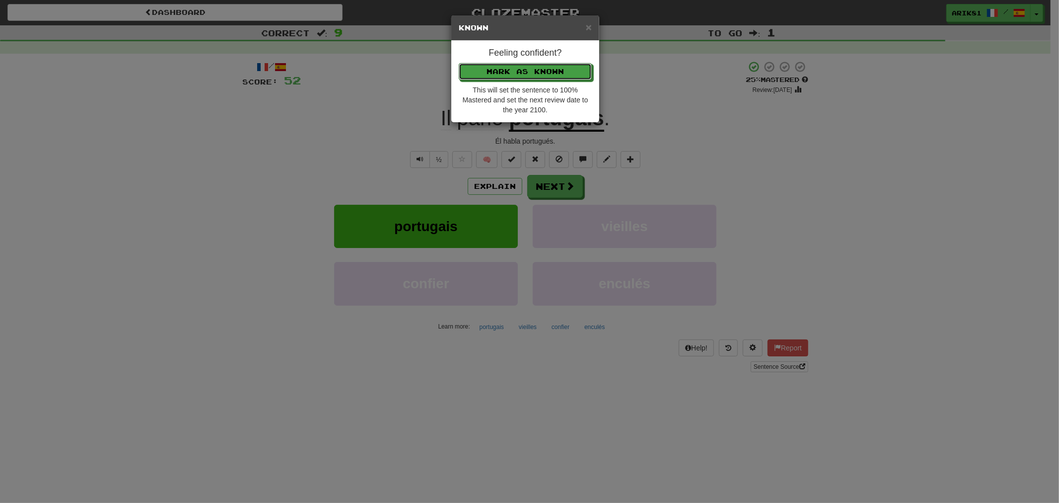
click at [459, 63] on button "Mark as Known" at bounding box center [525, 71] width 133 height 17
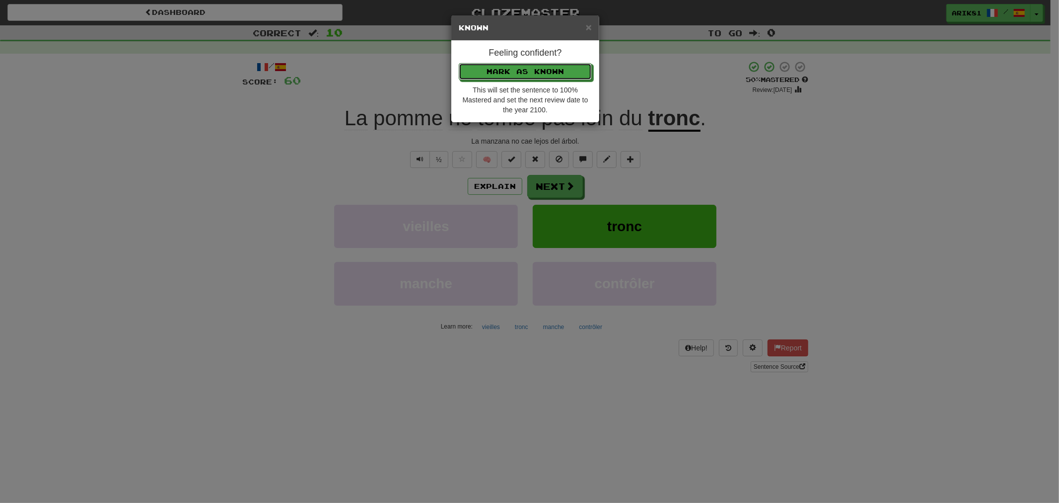
click at [459, 63] on button "Mark as Known" at bounding box center [525, 71] width 133 height 17
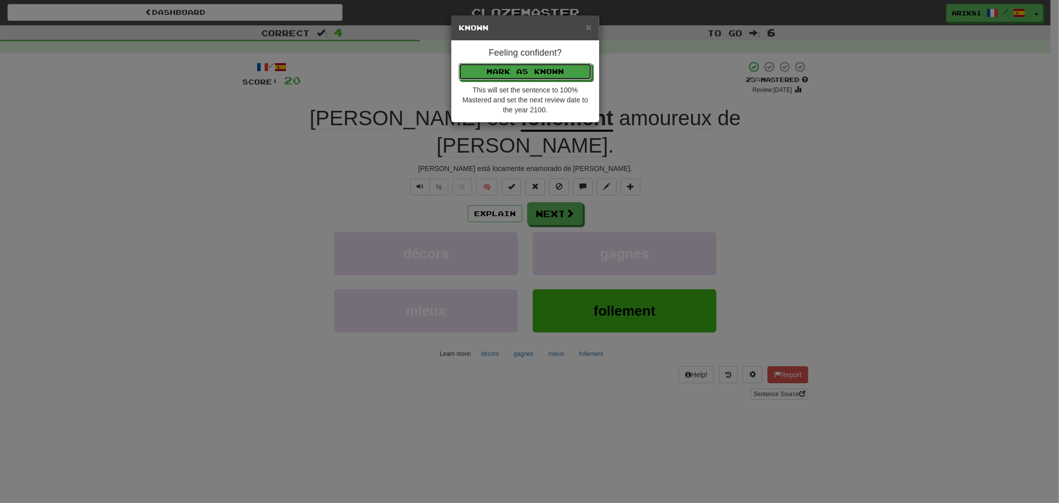
click at [459, 63] on button "Mark as Known" at bounding box center [525, 71] width 133 height 17
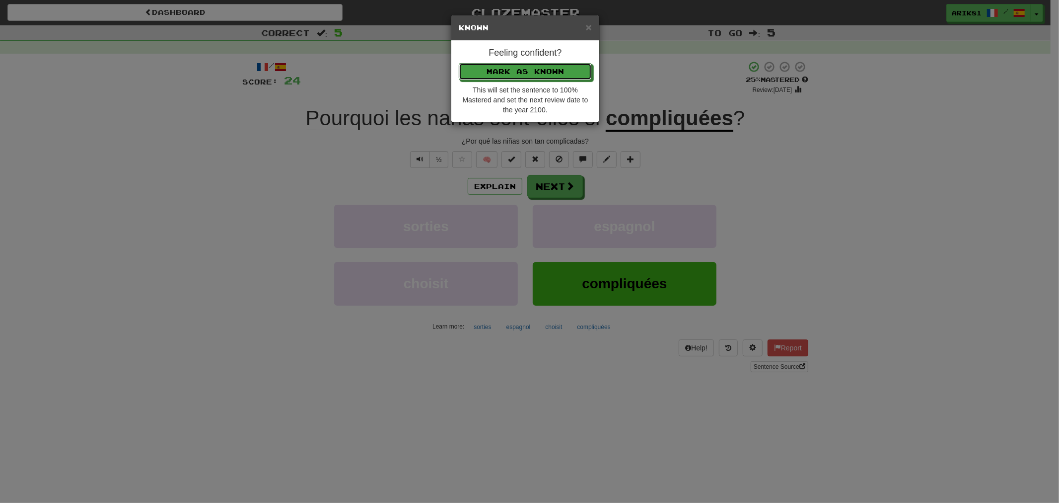
click at [459, 63] on button "Mark as Known" at bounding box center [525, 71] width 133 height 17
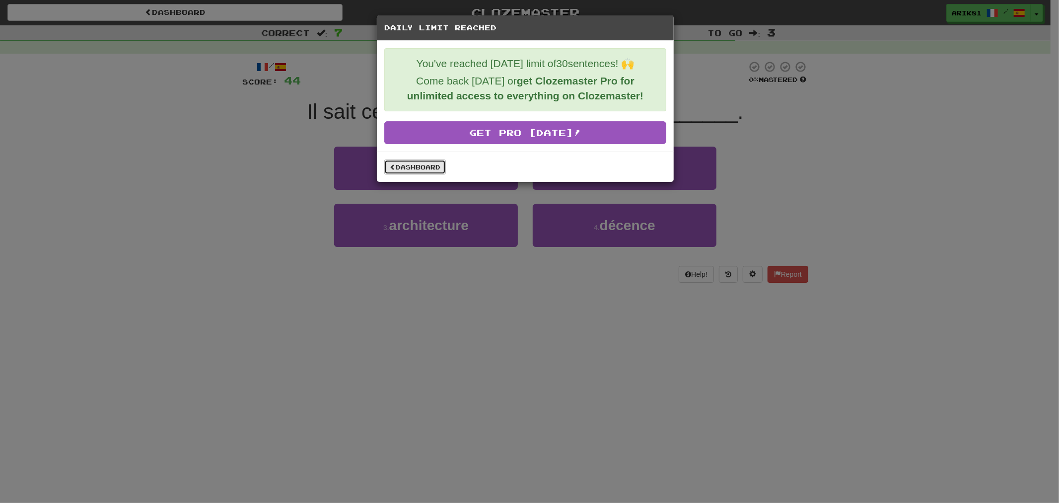
click at [428, 172] on link "Dashboard" at bounding box center [415, 166] width 62 height 15
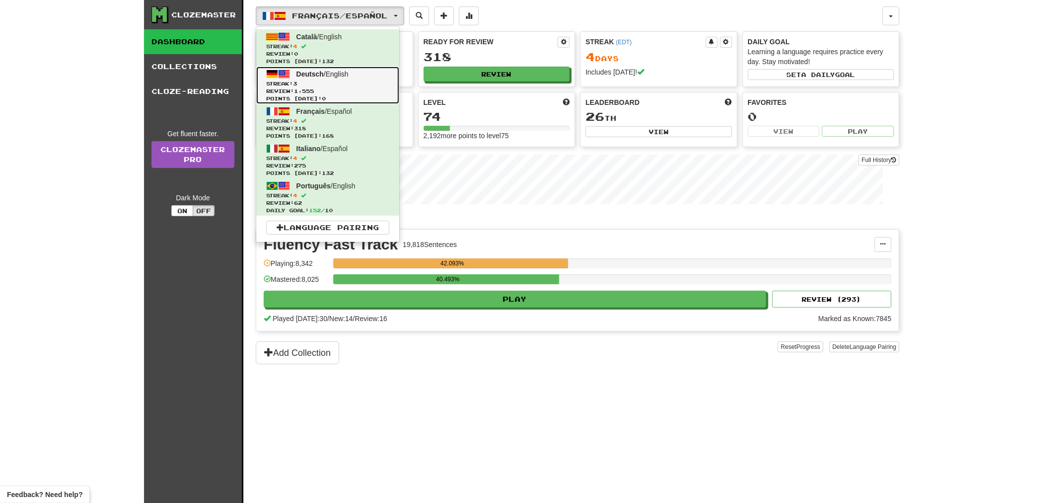
click at [340, 86] on span "Streak: 3" at bounding box center [327, 83] width 123 height 7
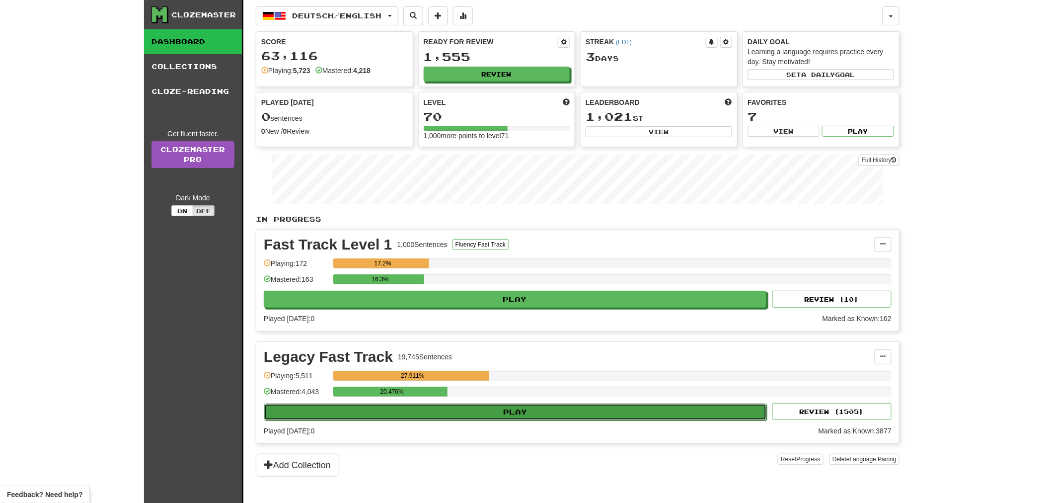
click at [485, 410] on button "Play" at bounding box center [515, 411] width 503 height 17
select select "**"
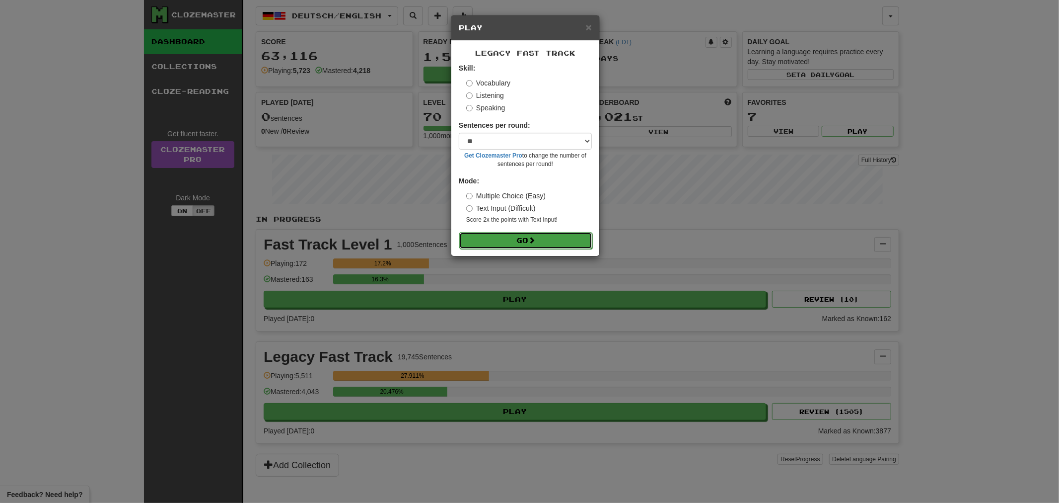
click at [535, 243] on span at bounding box center [531, 239] width 7 height 7
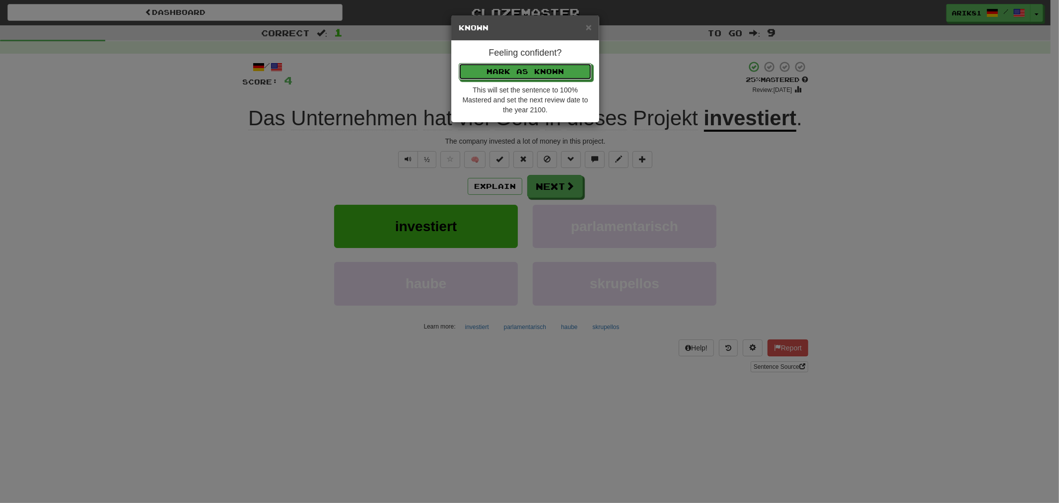
click at [459, 63] on button "Mark as Known" at bounding box center [525, 71] width 133 height 17
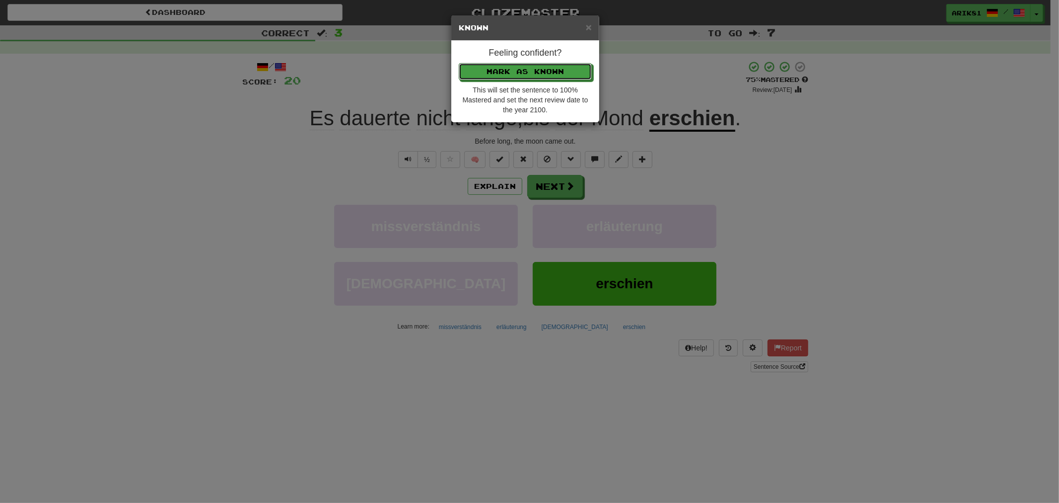
click at [459, 63] on button "Mark as Known" at bounding box center [525, 71] width 133 height 17
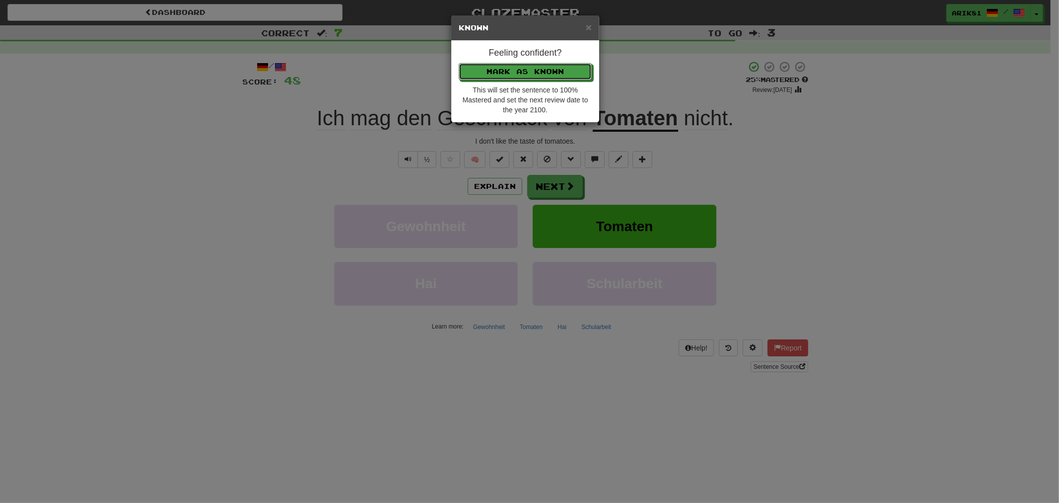
click at [459, 63] on button "Mark as Known" at bounding box center [525, 71] width 133 height 17
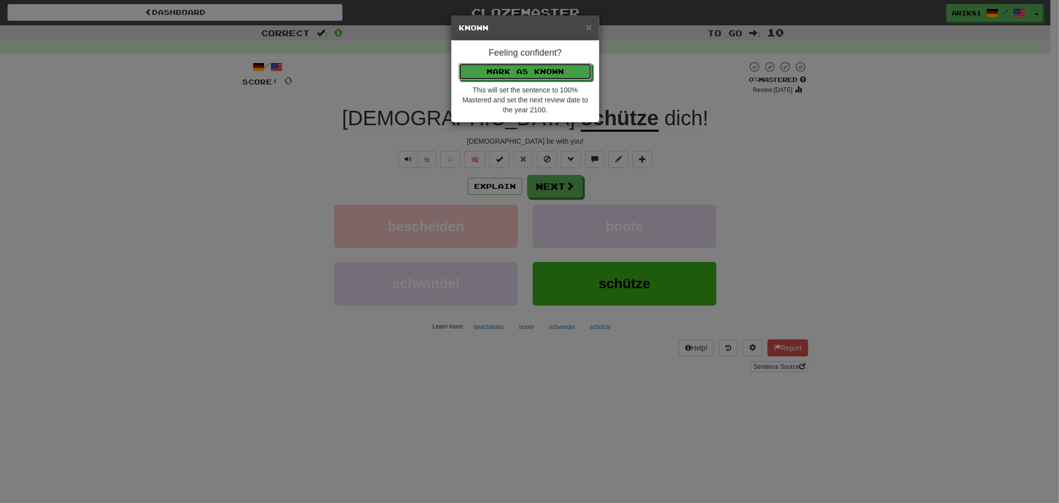
click at [459, 63] on button "Mark as Known" at bounding box center [525, 71] width 133 height 17
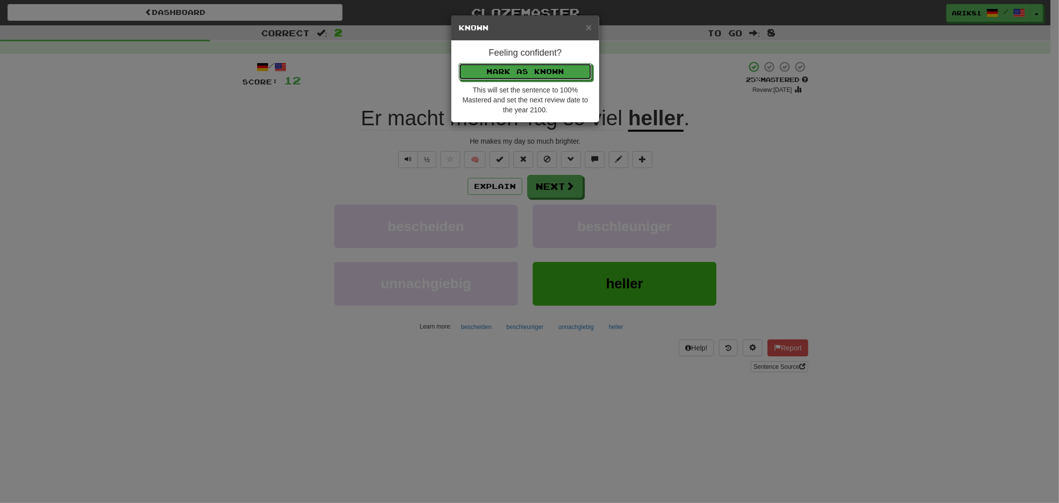
click at [459, 63] on button "Mark as Known" at bounding box center [525, 71] width 133 height 17
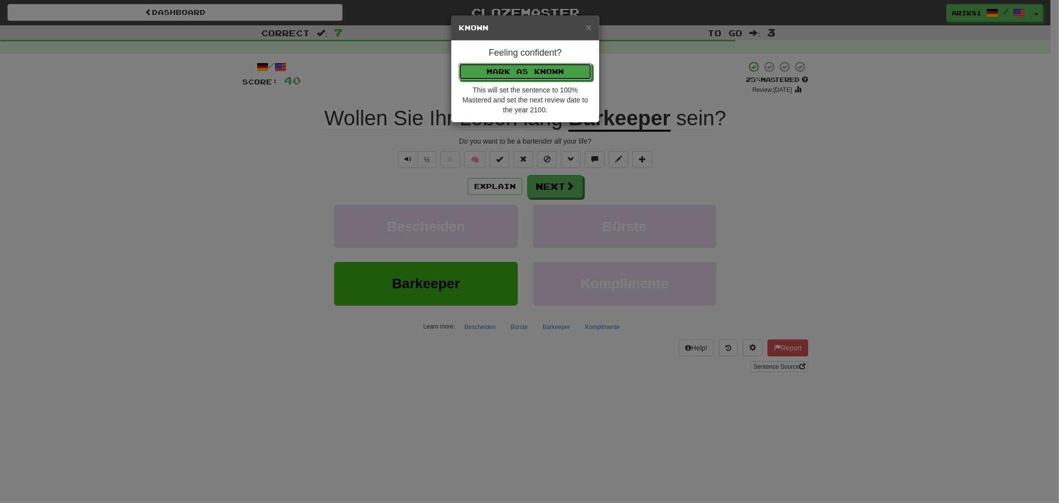
click at [459, 63] on button "Mark as Known" at bounding box center [525, 71] width 133 height 17
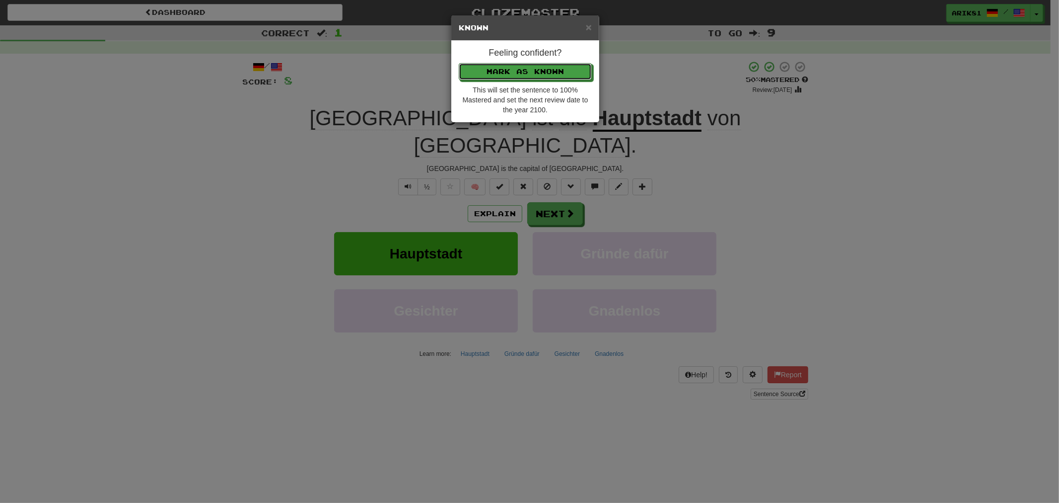
click at [459, 63] on button "Mark as Known" at bounding box center [525, 71] width 133 height 17
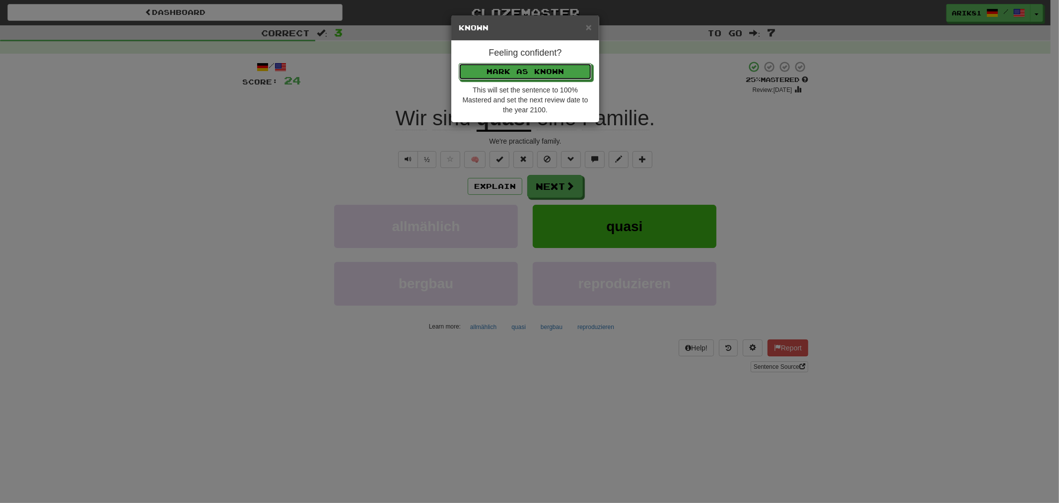
click at [459, 63] on button "Mark as Known" at bounding box center [525, 71] width 133 height 17
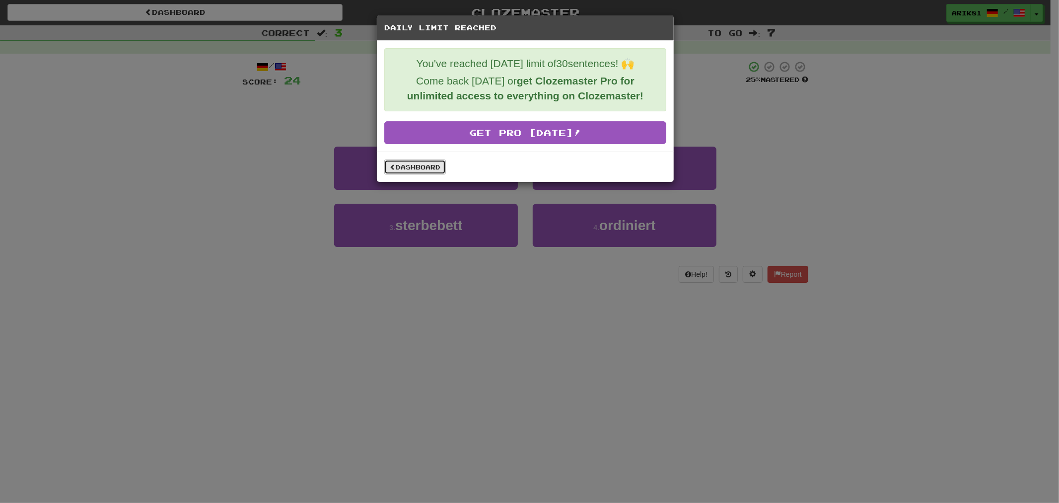
click at [404, 168] on link "Dashboard" at bounding box center [415, 166] width 62 height 15
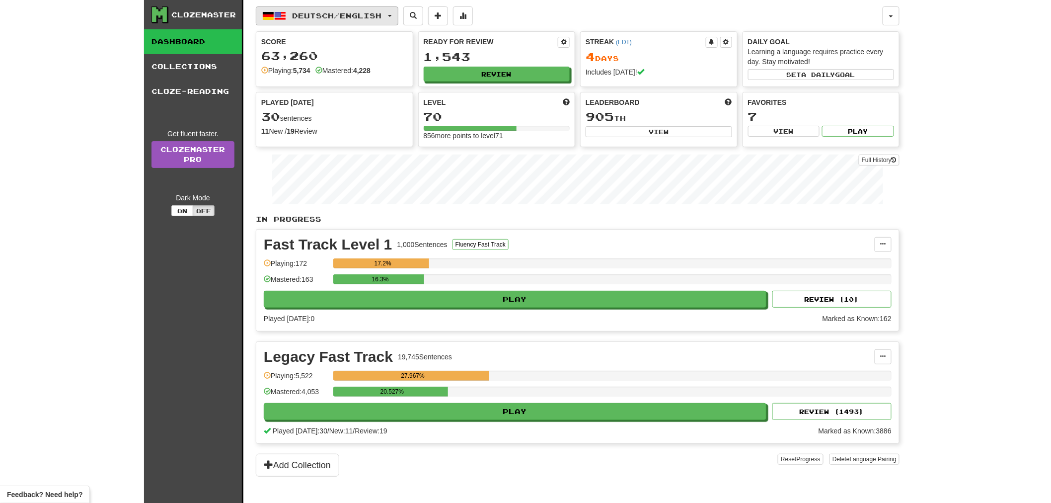
click at [314, 18] on span "Deutsch / English" at bounding box center [337, 15] width 89 height 8
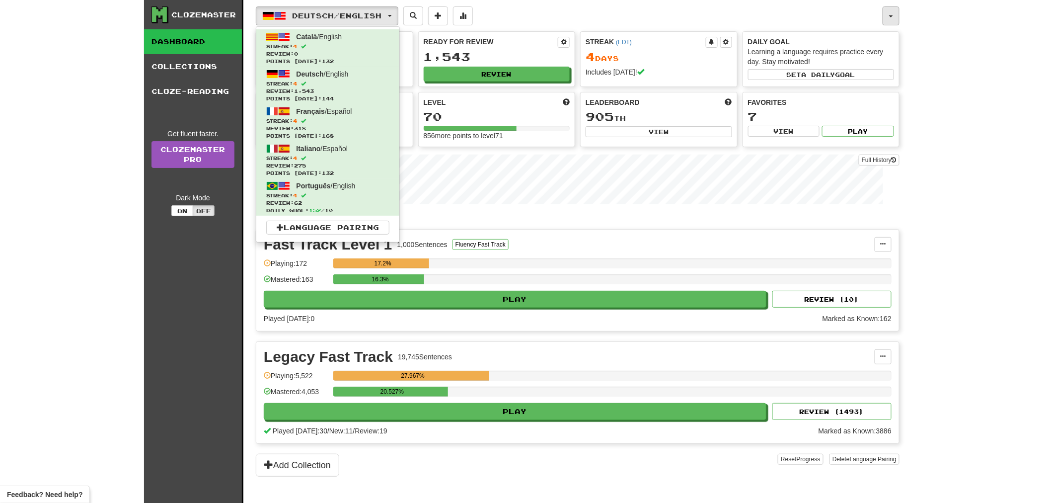
click at [897, 17] on button "button" at bounding box center [890, 15] width 17 height 19
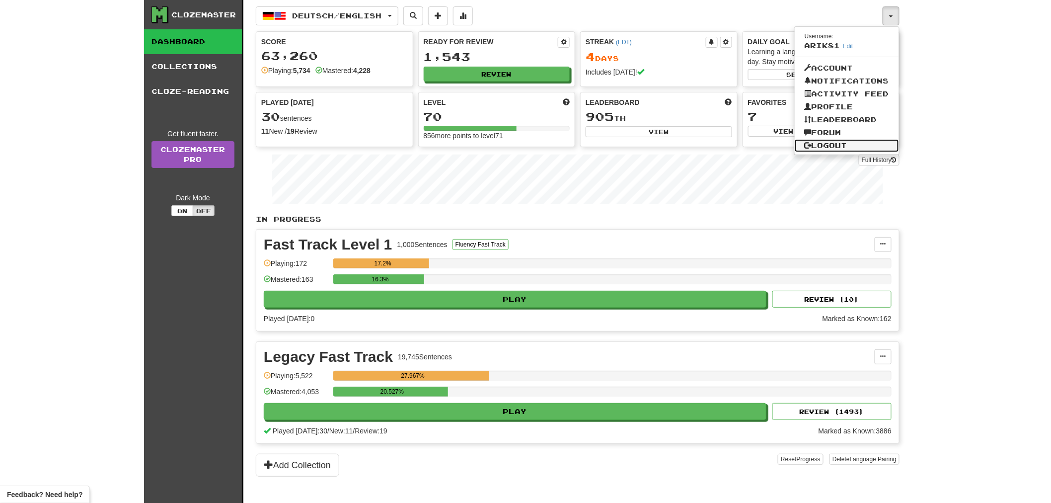
click at [847, 145] on link "Logout" at bounding box center [847, 145] width 104 height 13
